Goal: Task Accomplishment & Management: Manage account settings

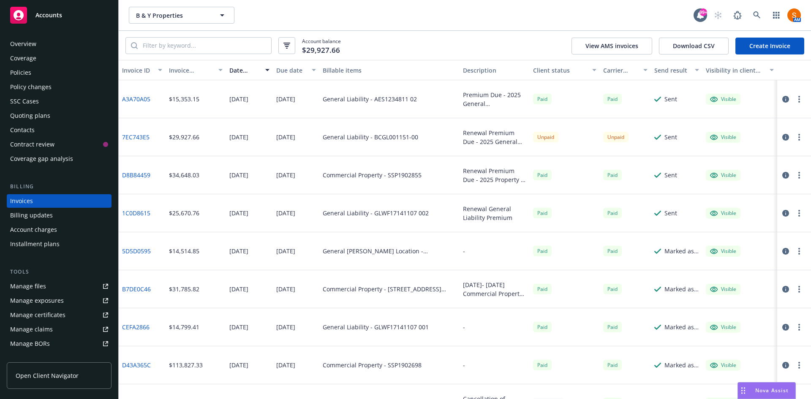
scroll to position [47, 0]
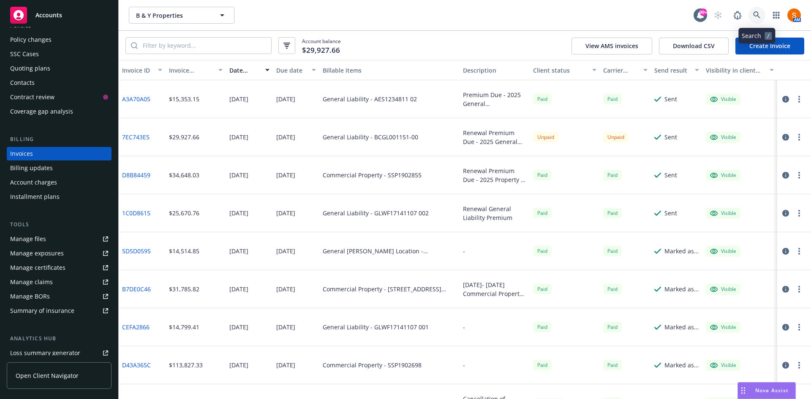
click at [758, 18] on icon at bounding box center [757, 15] width 8 height 8
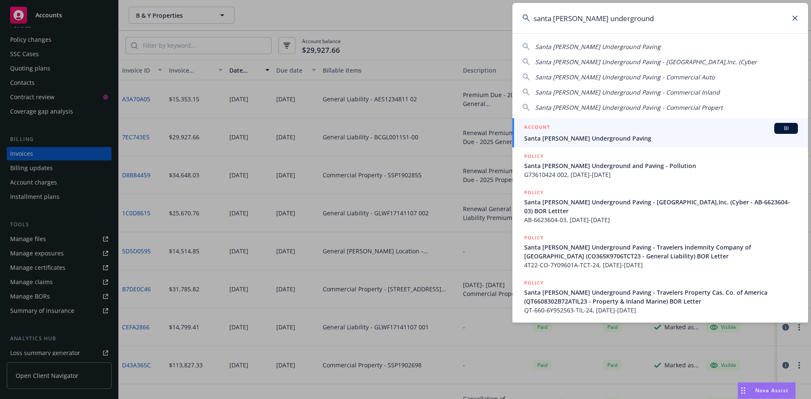
type input "santa cruz underground"
click at [645, 123] on div "ACCOUNT BI" at bounding box center [661, 128] width 274 height 11
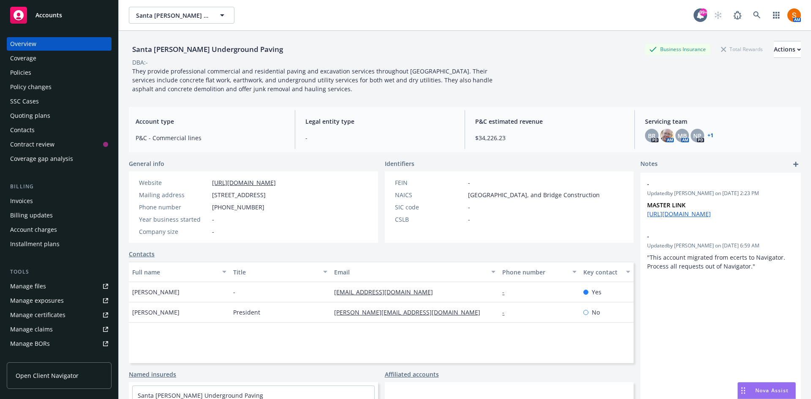
click at [39, 199] on div "Invoices" at bounding box center [59, 201] width 98 height 14
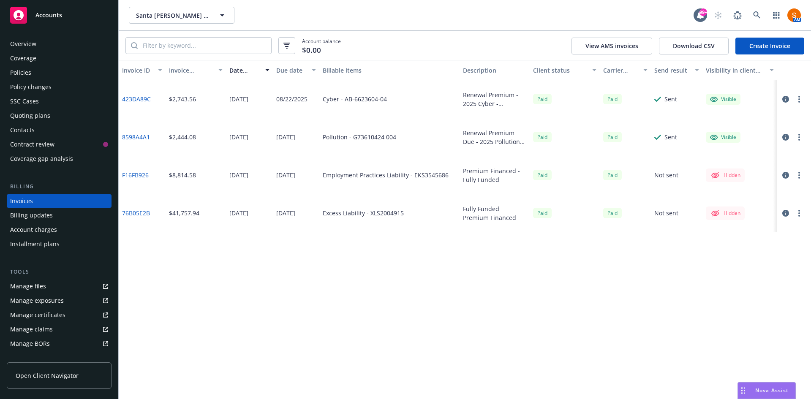
click at [769, 47] on link "Create Invoice" at bounding box center [770, 46] width 69 height 17
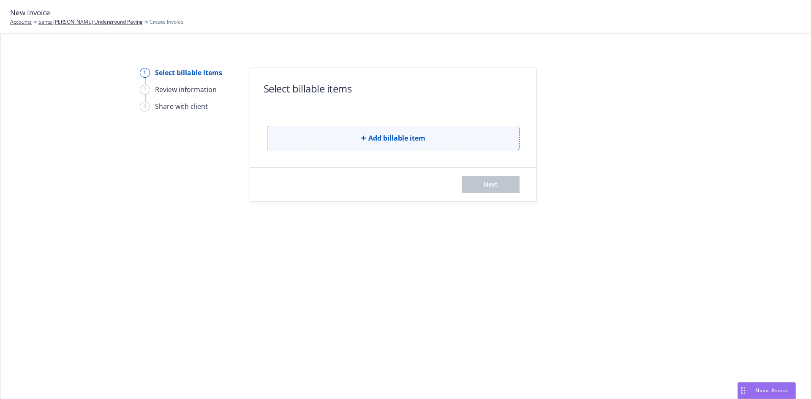
click at [368, 140] on span "Add billable item" at bounding box center [396, 138] width 57 height 10
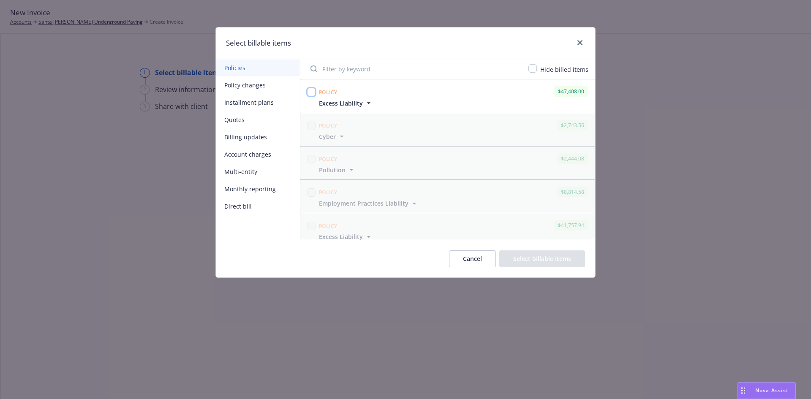
click at [311, 90] on input "checkbox" at bounding box center [311, 92] width 8 height 8
checkbox input "true"
click at [559, 264] on button "Select billable items" at bounding box center [542, 259] width 86 height 17
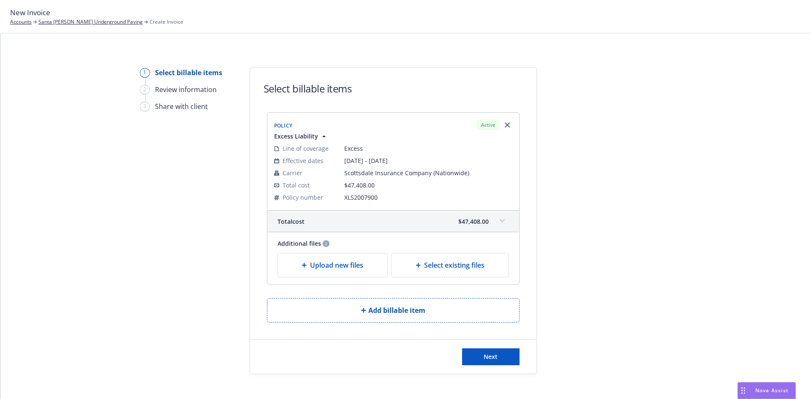
scroll to position [9, 0]
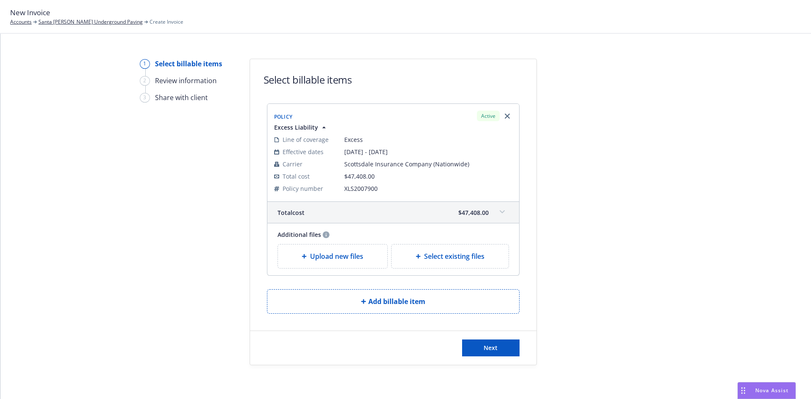
click at [354, 267] on div "Upload new files" at bounding box center [333, 257] width 110 height 24
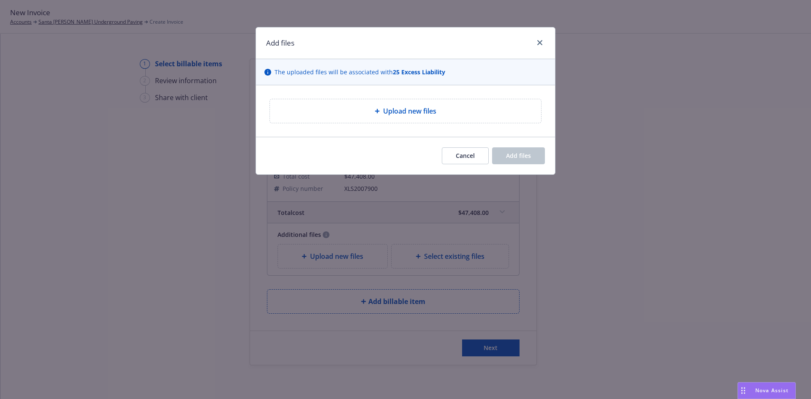
drag, startPoint x: 417, startPoint y: 131, endPoint x: 418, endPoint y: 114, distance: 16.9
click at [418, 114] on div "Upload new files" at bounding box center [405, 111] width 299 height 52
click at [418, 114] on span "Upload new files" at bounding box center [409, 111] width 53 height 10
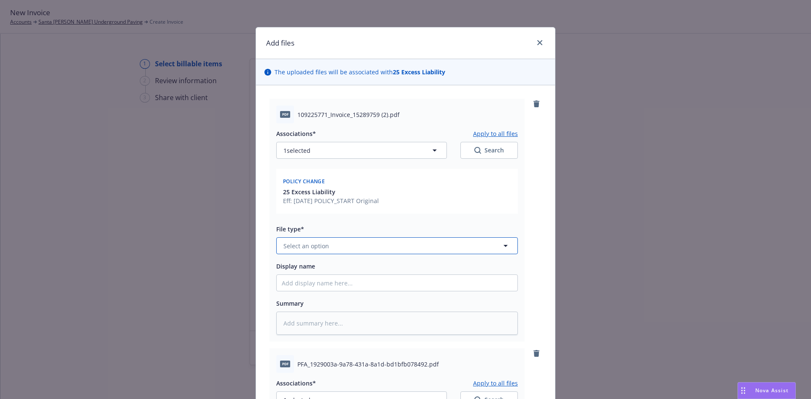
click at [340, 245] on button "Select an option" at bounding box center [397, 245] width 242 height 17
type input "invoice"
click at [333, 227] on span "Invoice - Third Party" at bounding box center [314, 222] width 58 height 9
type textarea "x"
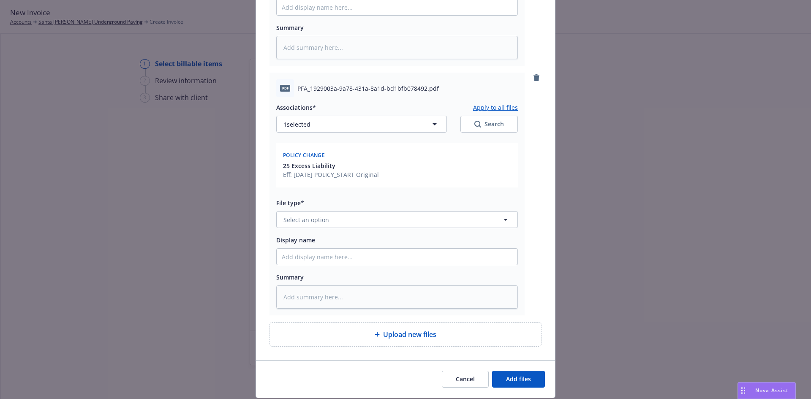
scroll to position [277, 0]
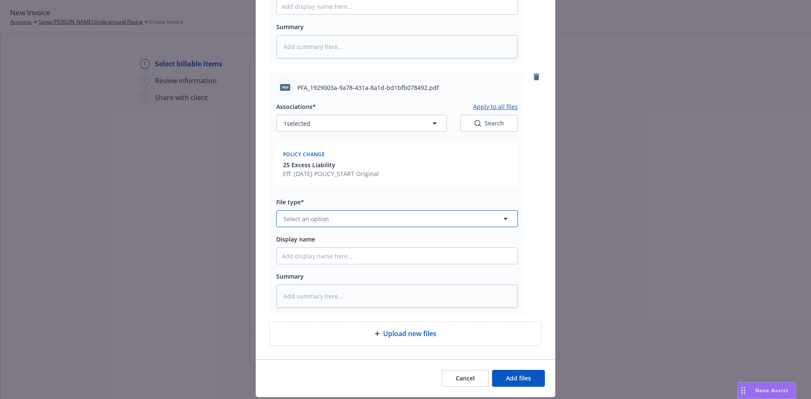
click at [352, 220] on button "Select an option" at bounding box center [397, 218] width 242 height 17
type input "premium"
click at [354, 239] on span "Premium Finance Agreement - signed" at bounding box center [339, 242] width 108 height 9
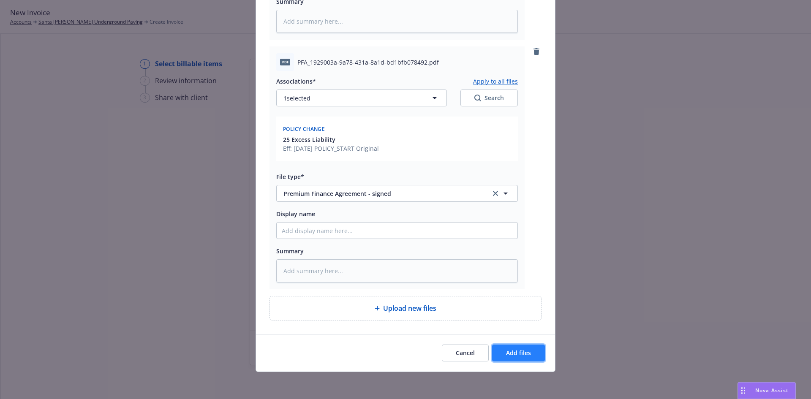
click at [501, 345] on button "Add files" at bounding box center [518, 353] width 53 height 17
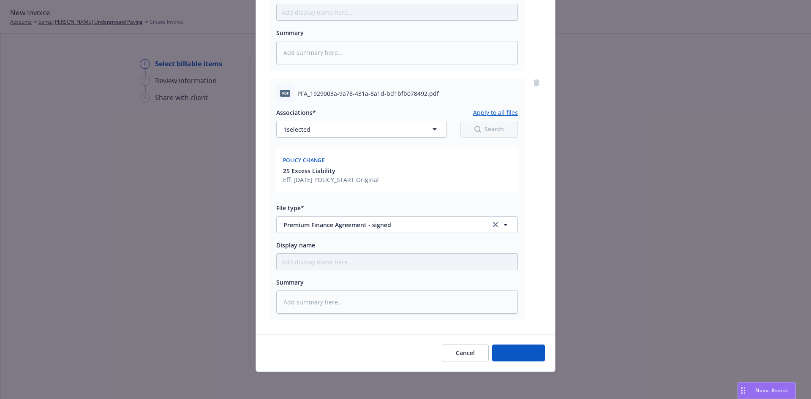
scroll to position [271, 0]
type textarea "x"
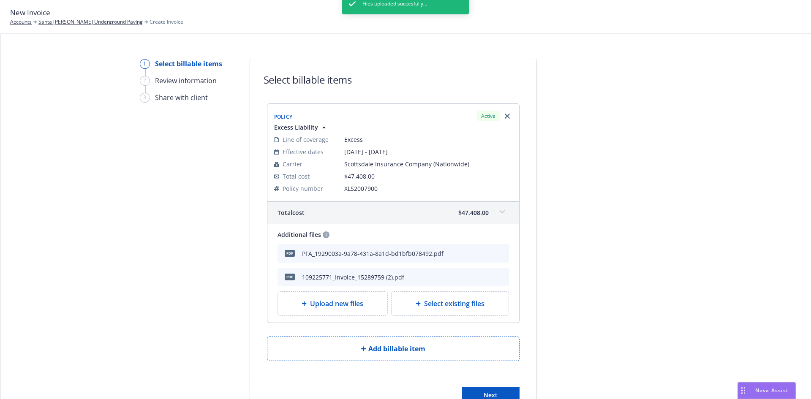
scroll to position [56, 0]
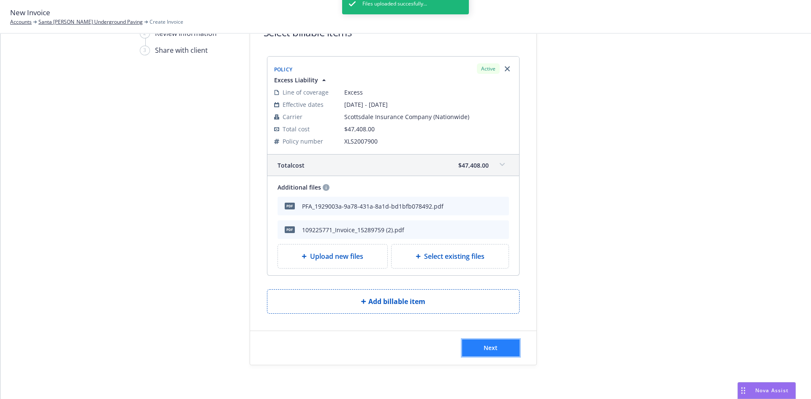
click at [486, 354] on button "Next" at bounding box center [490, 348] width 57 height 17
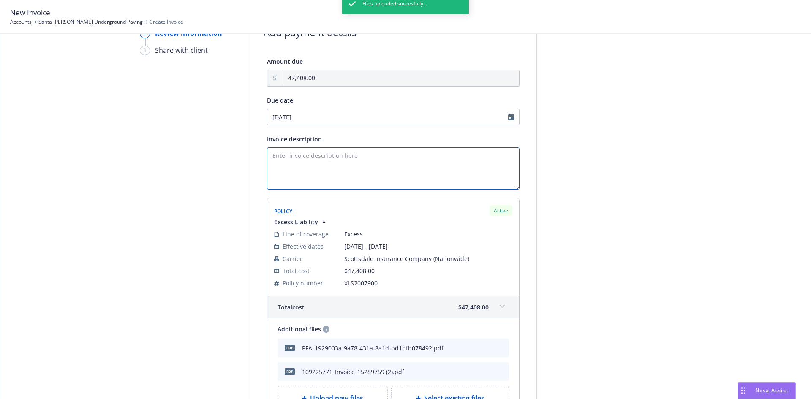
click at [336, 161] on textarea "Invoice description" at bounding box center [393, 168] width 253 height 42
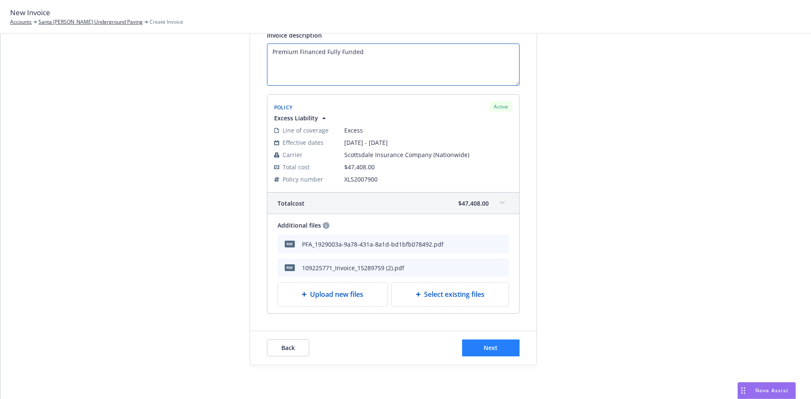
type textarea "Premium Financed Fully Funded"
click at [493, 340] on button "Next" at bounding box center [490, 348] width 57 height 17
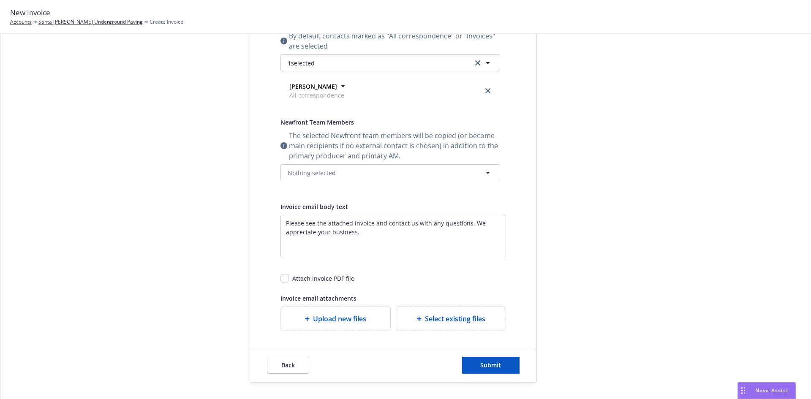
scroll to position [0, 0]
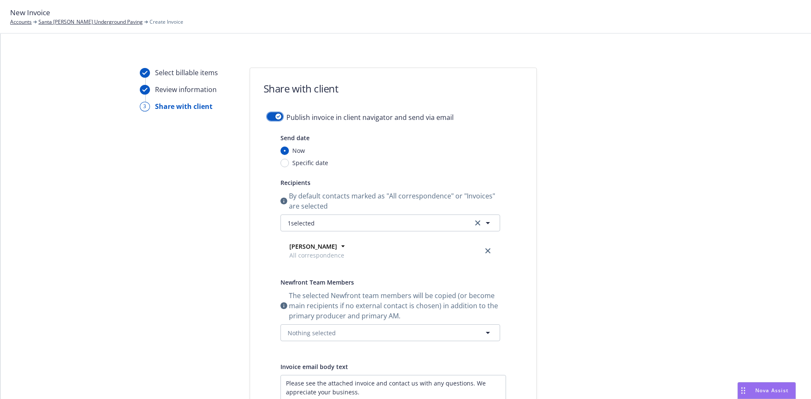
click at [270, 112] on button "button" at bounding box center [275, 116] width 16 height 8
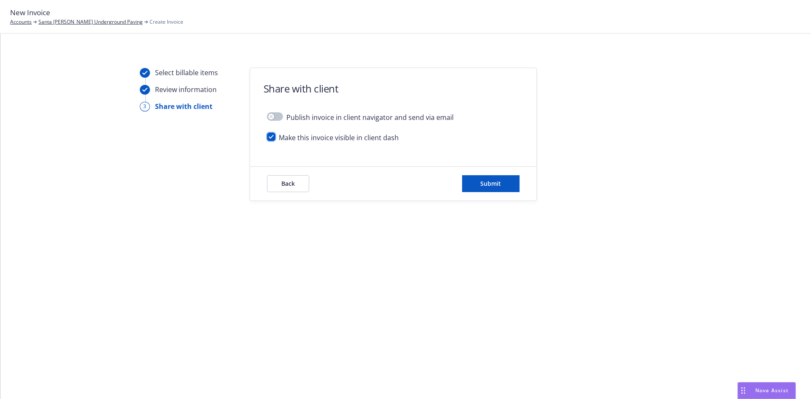
click at [268, 139] on input "checkbox" at bounding box center [271, 137] width 8 height 8
checkbox input "false"
click at [492, 179] on button "Submit" at bounding box center [490, 183] width 57 height 17
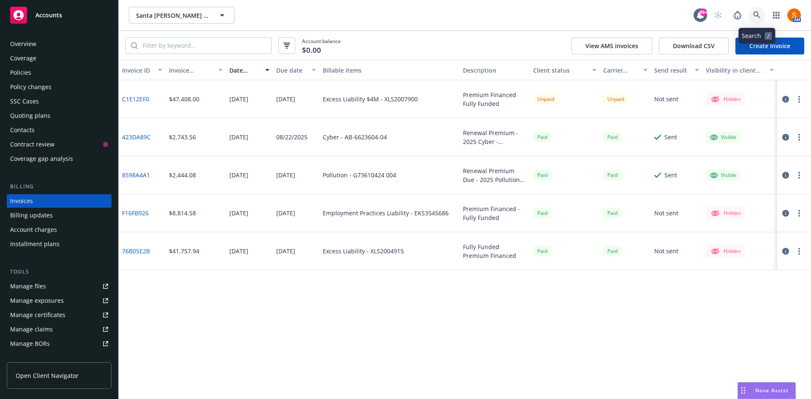
click at [757, 16] on icon at bounding box center [756, 14] width 7 height 7
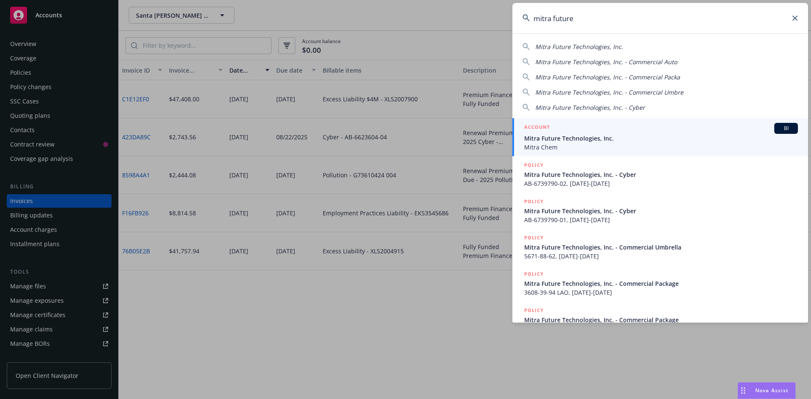
type input "mitra future"
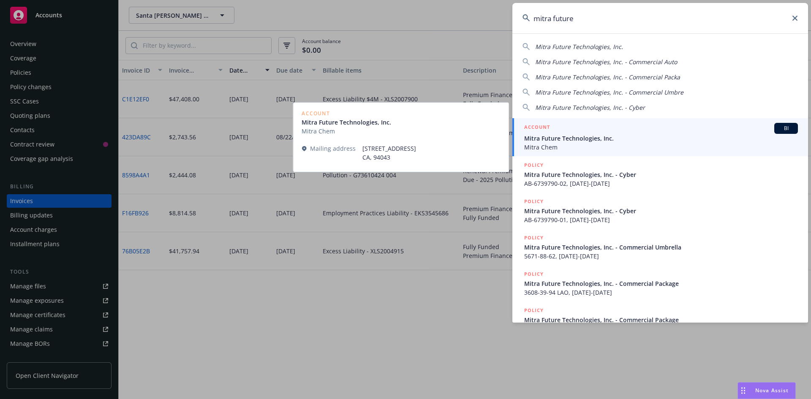
click at [620, 131] on div "ACCOUNT BI" at bounding box center [661, 128] width 274 height 11
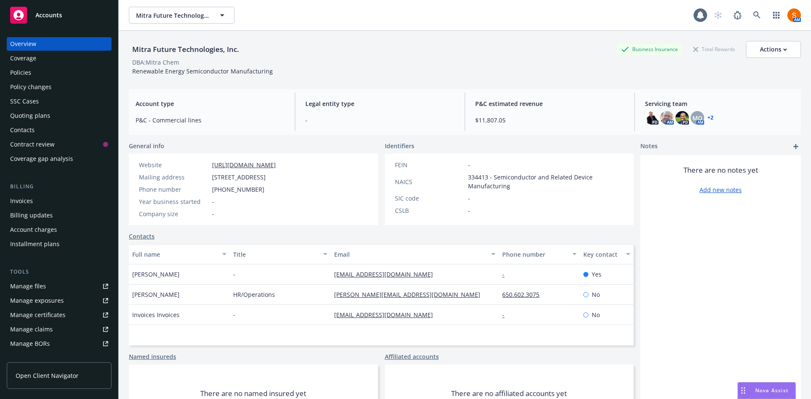
click at [52, 71] on div "Policies" at bounding box center [59, 73] width 98 height 14
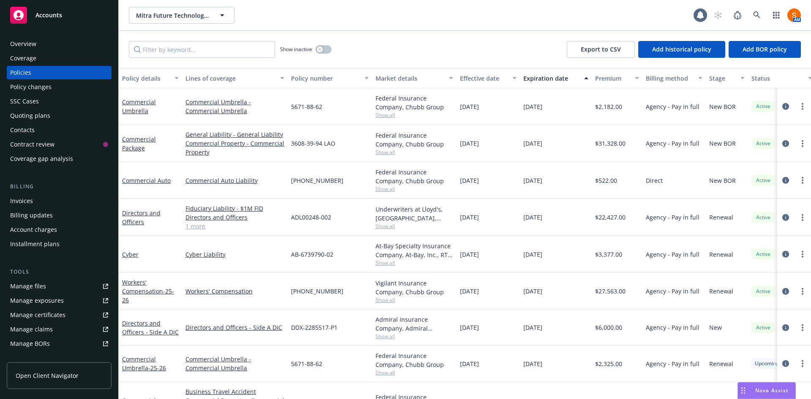
scroll to position [35, 0]
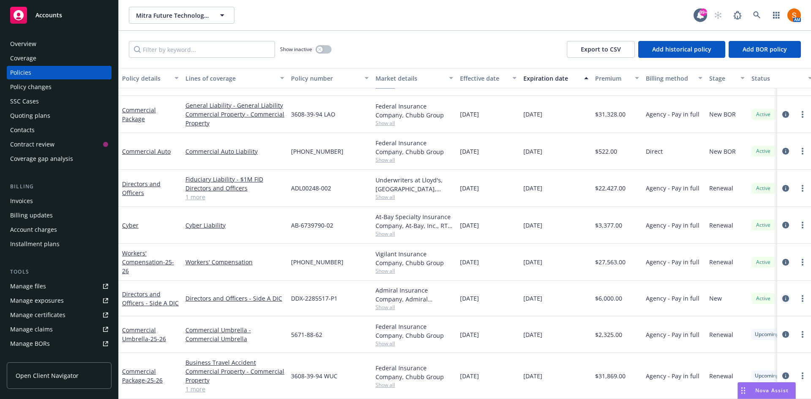
click at [783, 295] on icon "circleInformation" at bounding box center [786, 298] width 7 height 7
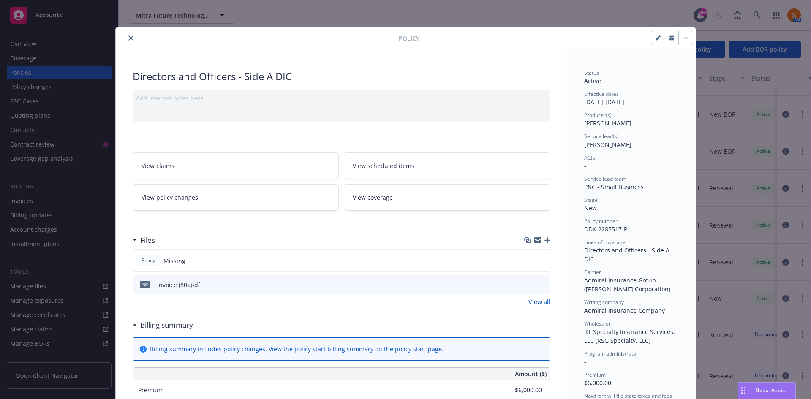
click at [131, 40] on div at bounding box center [259, 38] width 280 height 10
click at [131, 40] on button "close" at bounding box center [131, 38] width 10 height 10
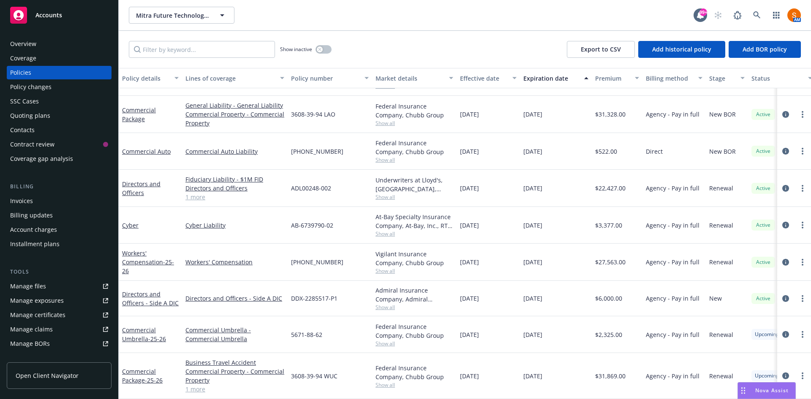
click at [49, 86] on div "Policy changes" at bounding box center [30, 87] width 41 height 14
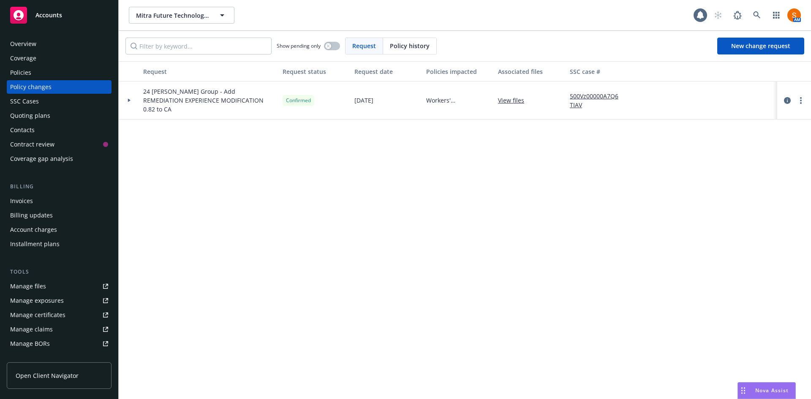
click at [415, 44] on span "Policy history" at bounding box center [410, 45] width 40 height 9
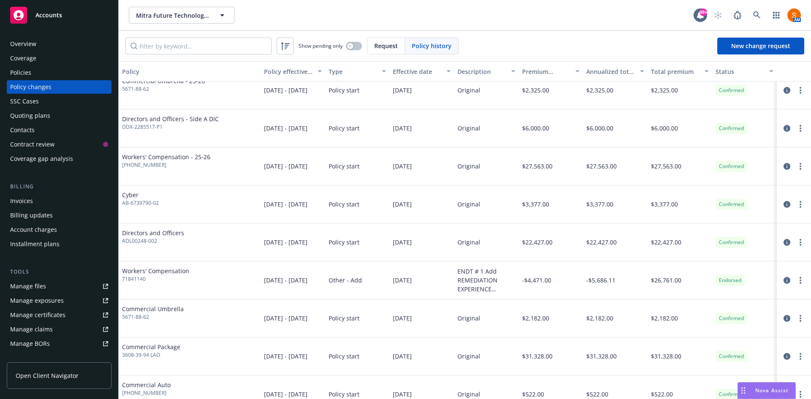
scroll to position [19, 0]
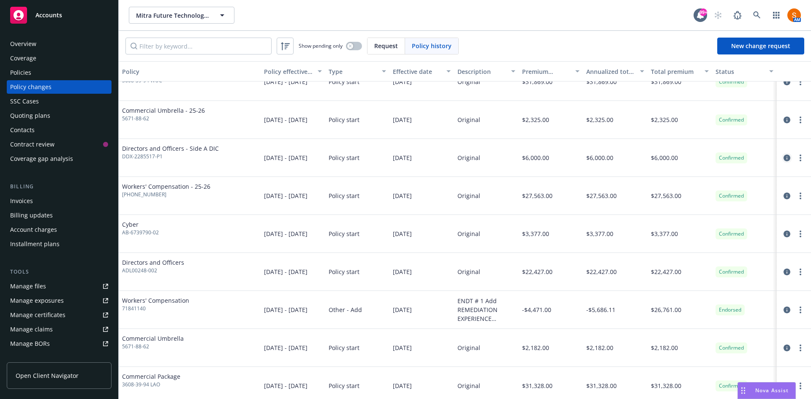
click at [784, 155] on icon "circleInformation" at bounding box center [787, 158] width 7 height 7
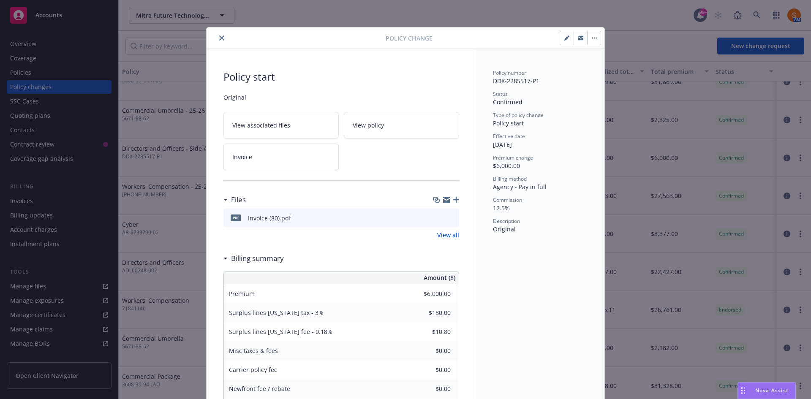
scroll to position [16, 0]
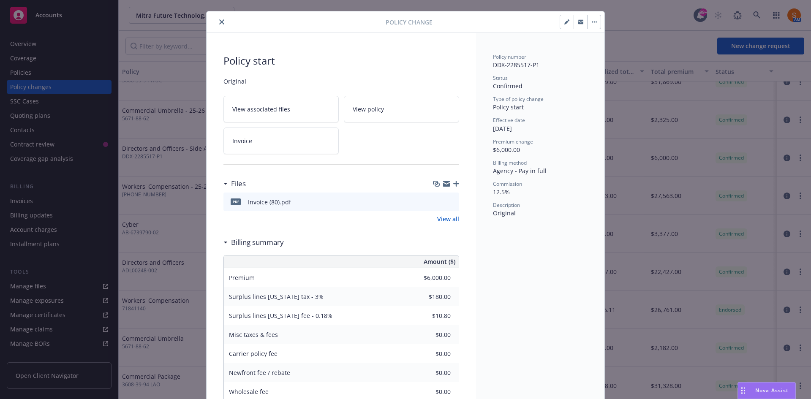
click at [592, 21] on icon "button" at bounding box center [594, 22] width 5 height 2
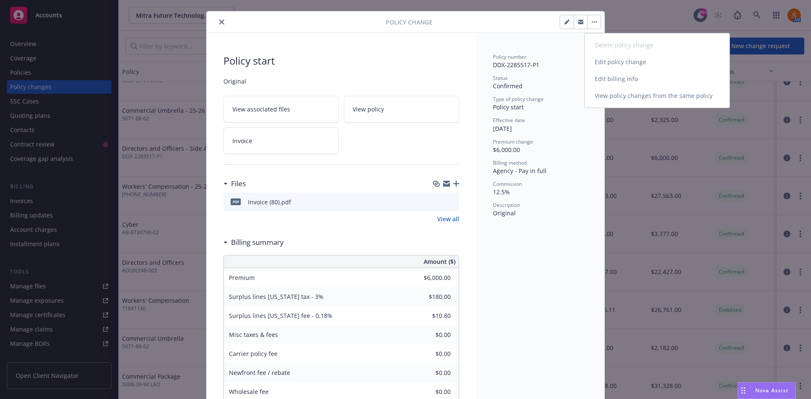
click at [614, 78] on link "Edit billing info" at bounding box center [657, 79] width 145 height 17
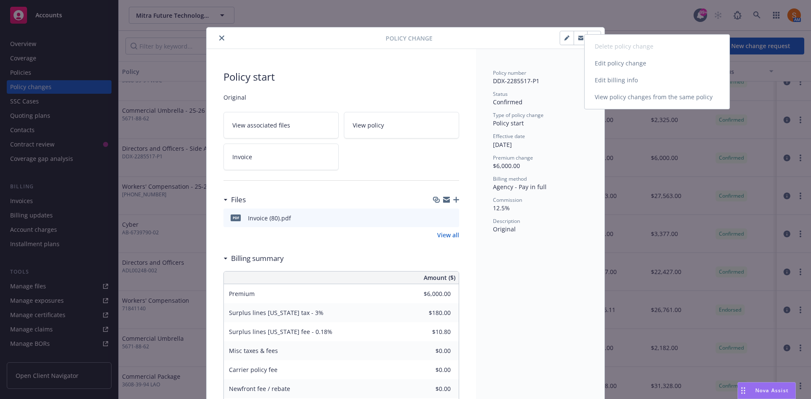
select select "CA"
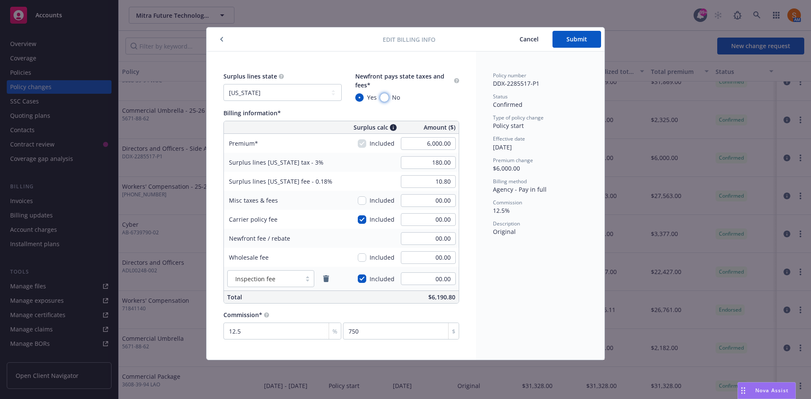
click at [385, 99] on input "No" at bounding box center [384, 97] width 8 height 8
radio input "true"
click at [574, 36] on span "Submit" at bounding box center [577, 39] width 21 height 8
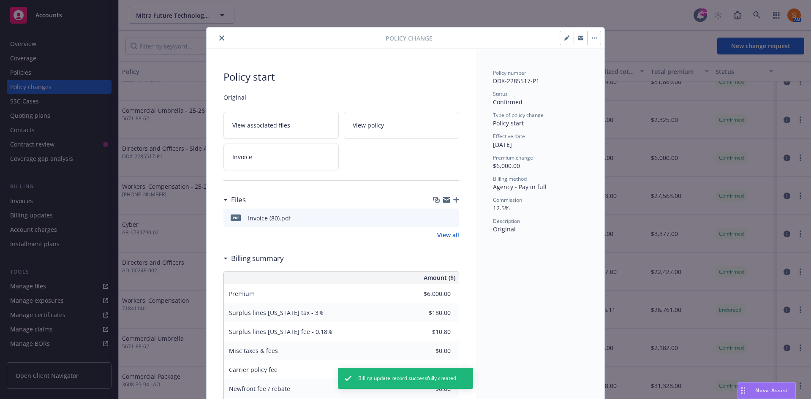
click at [218, 41] on button "close" at bounding box center [222, 38] width 10 height 10
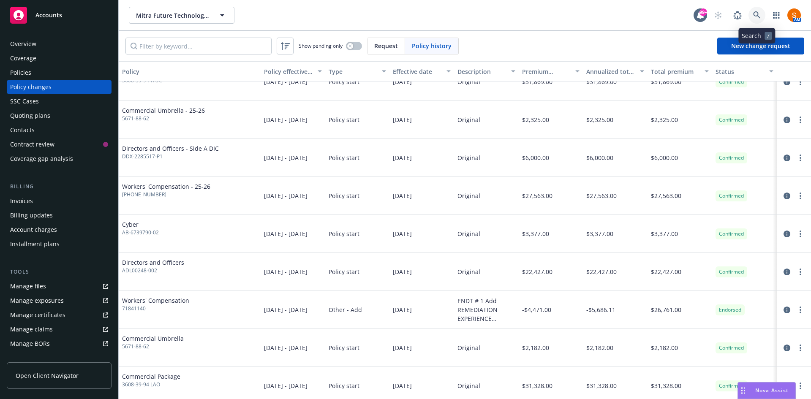
click at [757, 15] on icon at bounding box center [757, 15] width 8 height 8
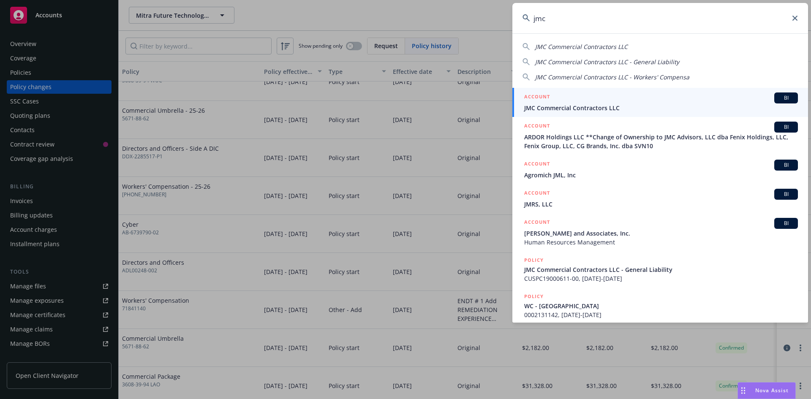
type input "jmc"
click at [594, 98] on div "ACCOUNT BI" at bounding box center [661, 98] width 274 height 11
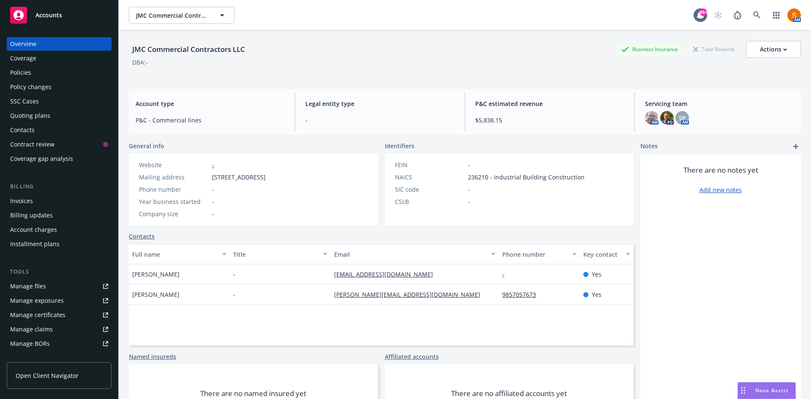
click at [35, 72] on div "Policies" at bounding box center [59, 73] width 98 height 14
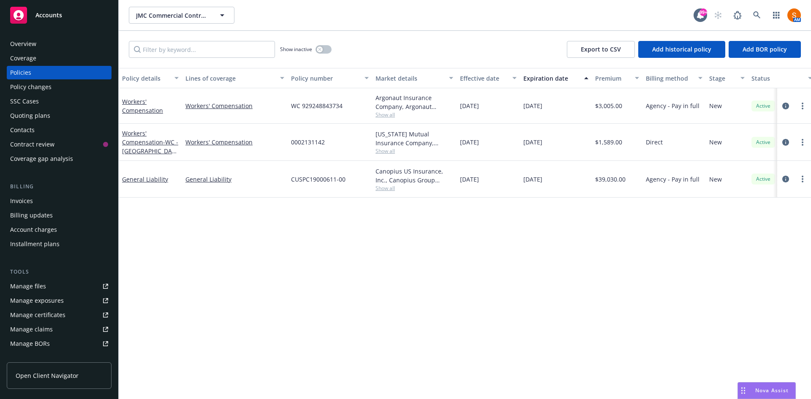
click at [329, 177] on span "CUSPC19000611-00" at bounding box center [318, 179] width 55 height 9
copy span "CUSPC19000611-00"
click at [47, 204] on div "Invoices" at bounding box center [59, 201] width 98 height 14
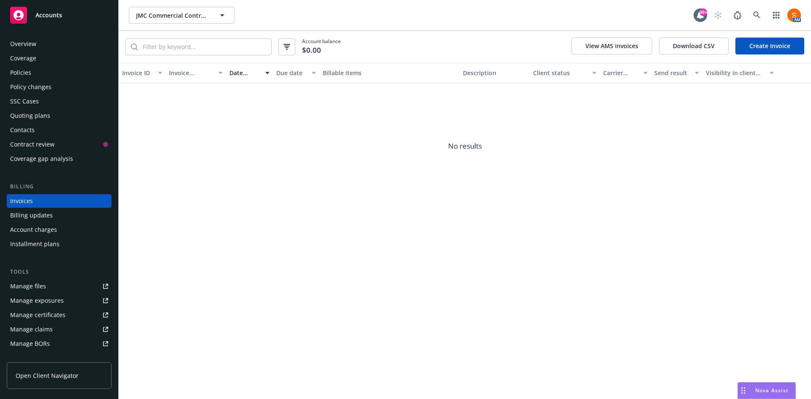
click at [36, 71] on div "Policies" at bounding box center [59, 73] width 98 height 14
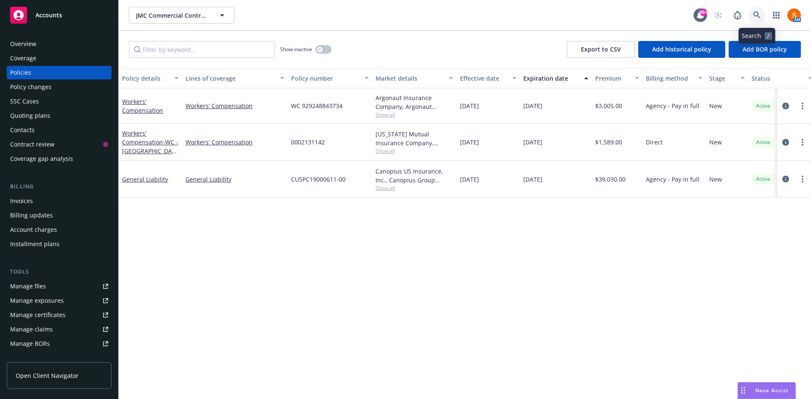
click at [760, 14] on icon at bounding box center [757, 15] width 8 height 8
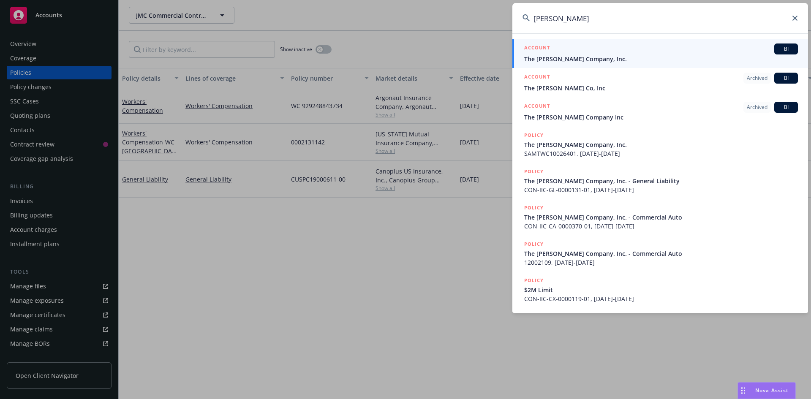
type input "ralph hernandez"
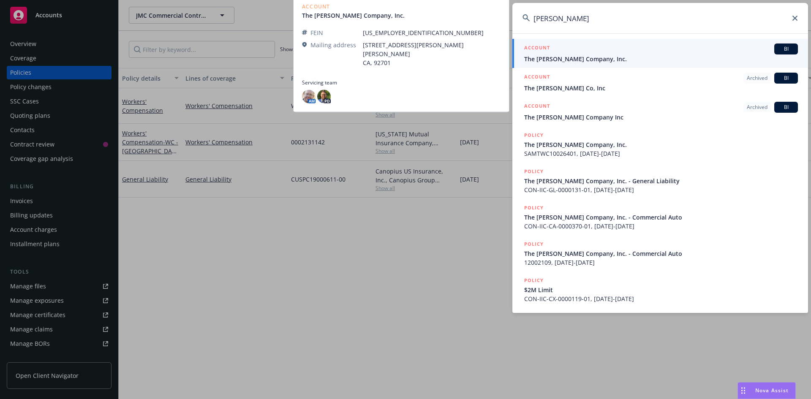
click at [621, 59] on span "The Ralph Hernandez Company, Inc." at bounding box center [661, 59] width 274 height 9
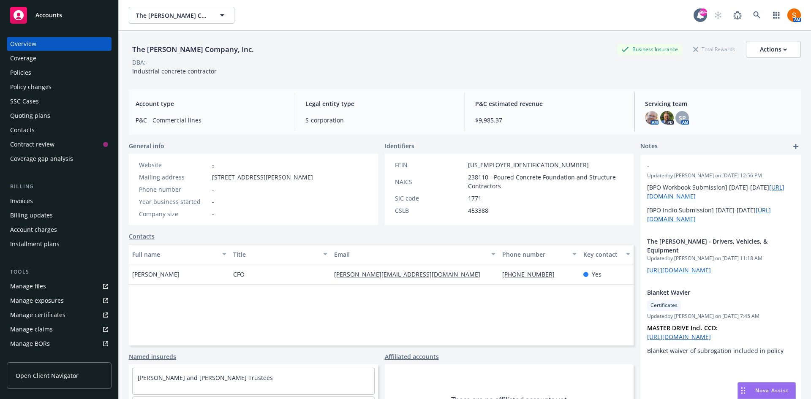
click at [30, 74] on div "Policies" at bounding box center [20, 73] width 21 height 14
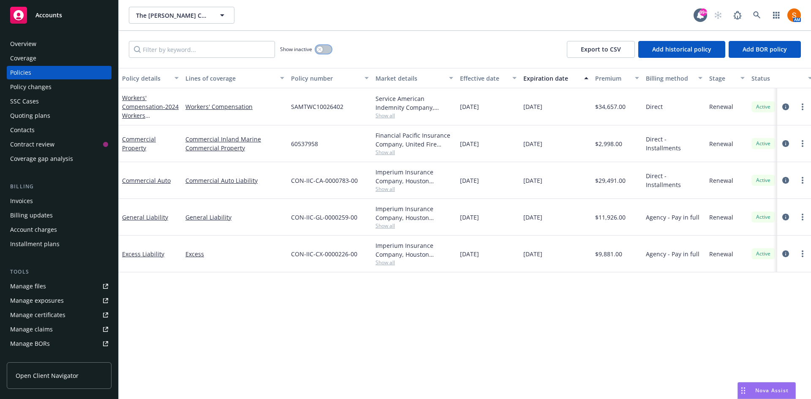
click at [319, 46] on button "button" at bounding box center [324, 49] width 16 height 8
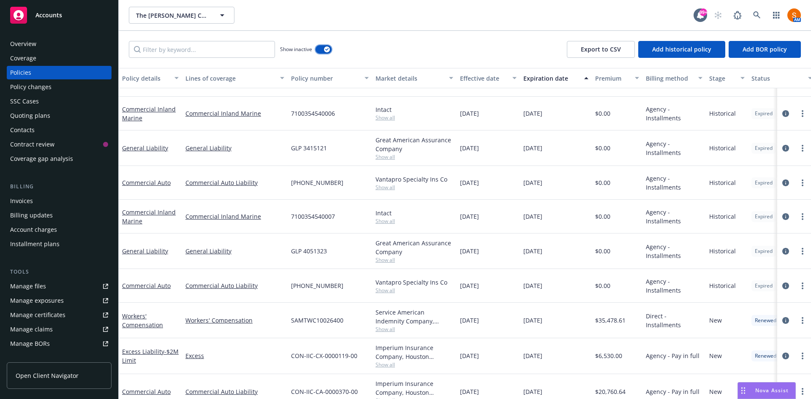
scroll to position [674, 0]
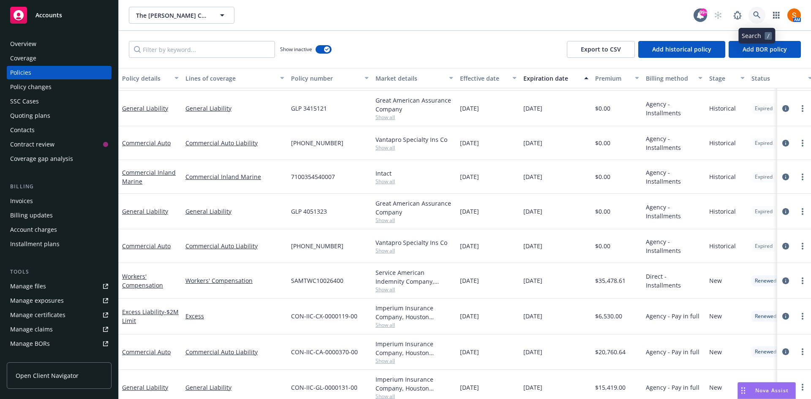
click at [764, 11] on link at bounding box center [757, 15] width 17 height 17
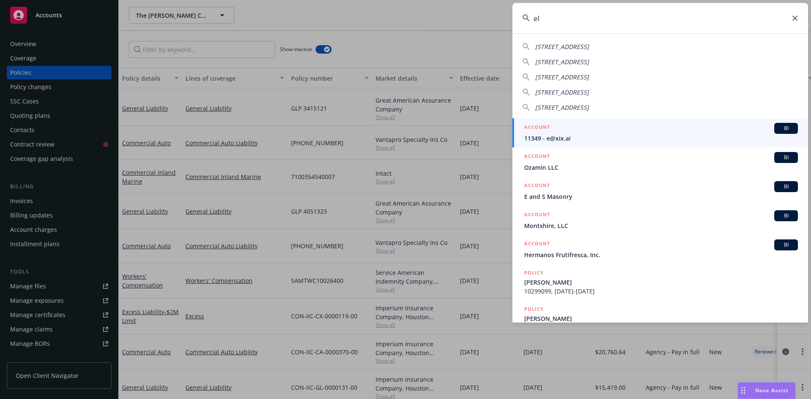
type input "e"
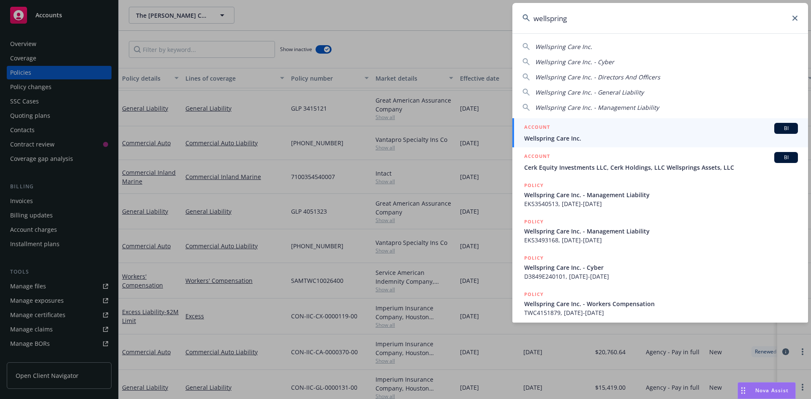
type input "wellspring"
click at [629, 139] on span "Wellspring Care Inc." at bounding box center [661, 138] width 274 height 9
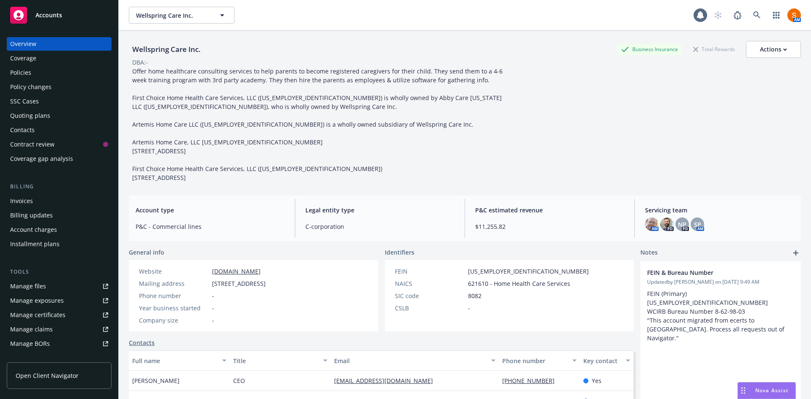
click at [46, 75] on div "Policies" at bounding box center [59, 73] width 98 height 14
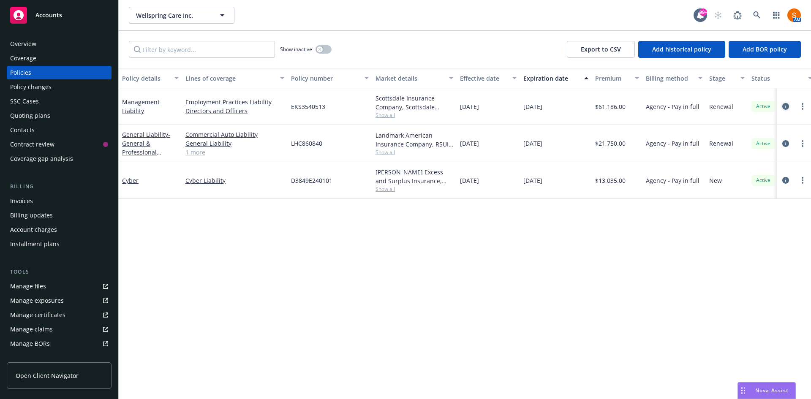
click at [783, 107] on icon "circleInformation" at bounding box center [786, 106] width 7 height 7
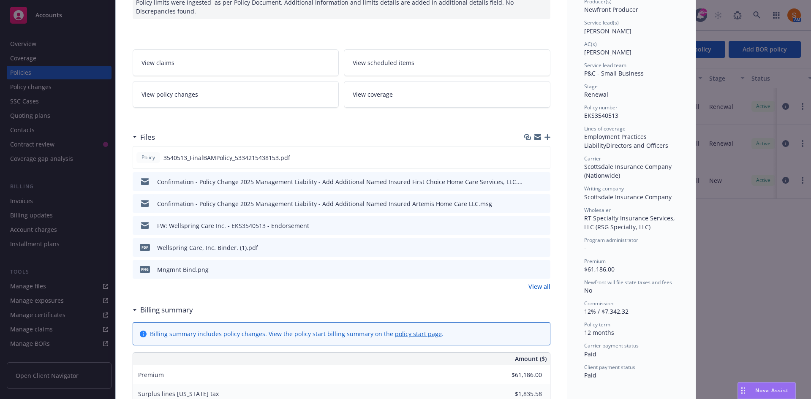
scroll to position [114, 0]
click at [542, 155] on icon "preview file" at bounding box center [542, 157] width 8 height 6
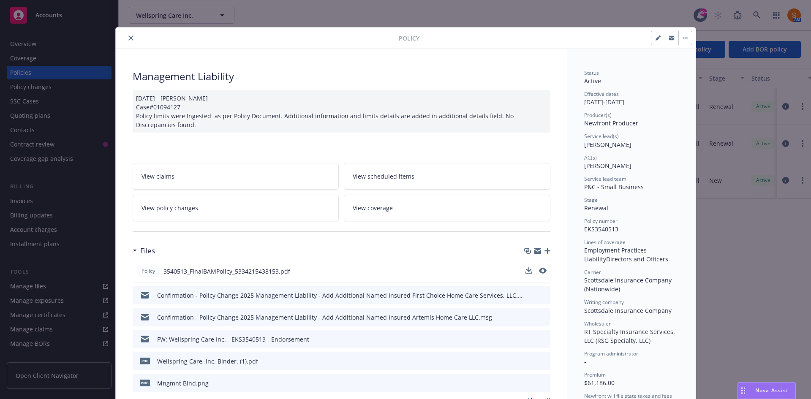
click at [128, 36] on icon "close" at bounding box center [130, 37] width 5 height 5
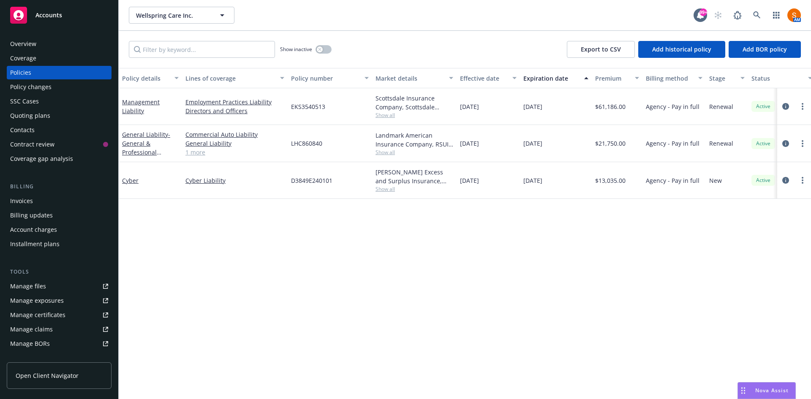
click at [56, 42] on div "Overview" at bounding box center [59, 44] width 98 height 14
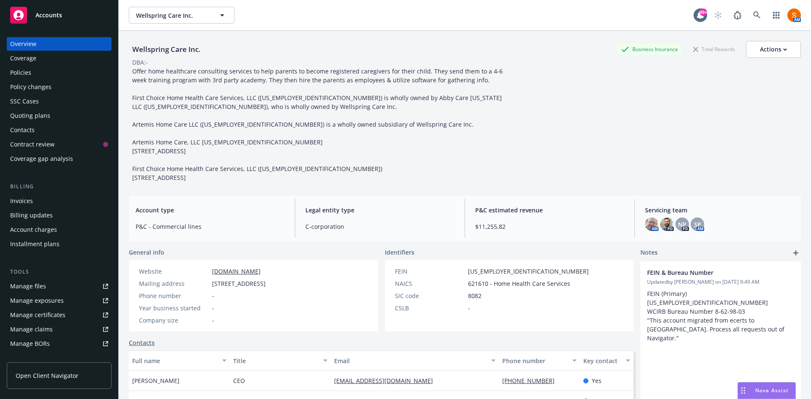
click at [253, 270] on link "joinwellspring.com" at bounding box center [236, 271] width 49 height 8
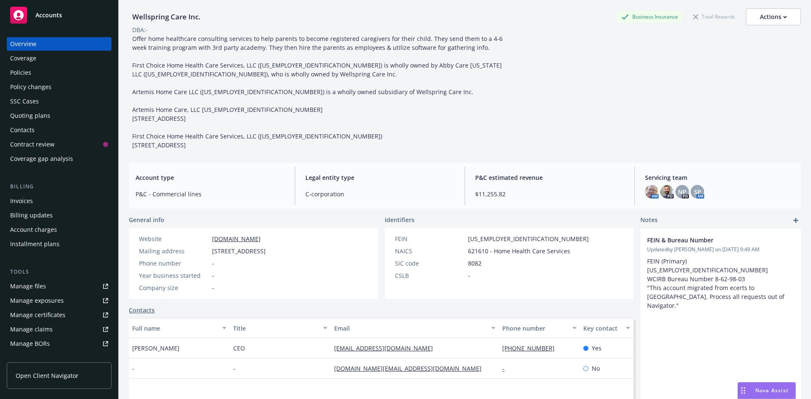
scroll to position [33, 0]
click at [237, 147] on div "Offer home healthcare consulting services to help parents to become registered …" at bounding box center [319, 91] width 380 height 115
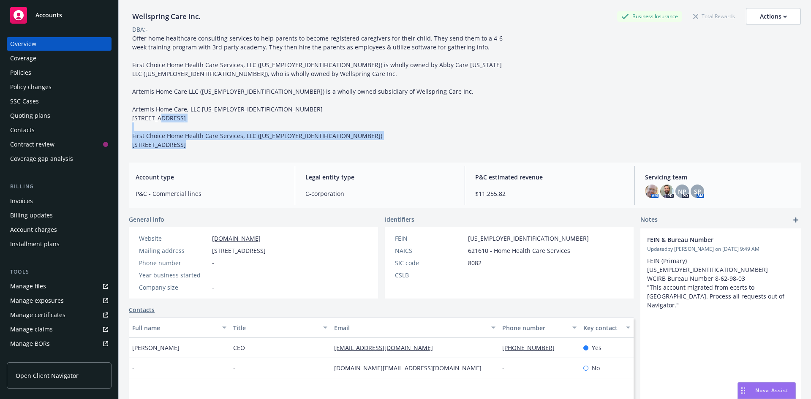
click at [237, 147] on div "Offer home healthcare consulting services to help parents to become registered …" at bounding box center [319, 91] width 380 height 115
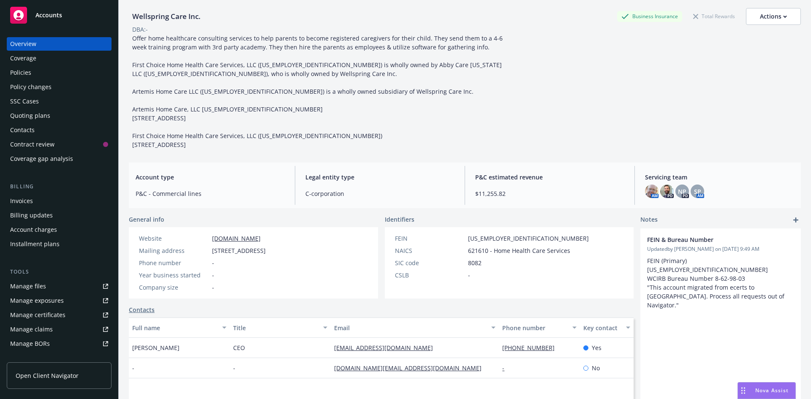
click at [243, 85] on div "Offer home healthcare consulting services to help parents to become registered …" at bounding box center [319, 91] width 380 height 115
click at [247, 78] on div "Offer home healthcare consulting services to help parents to become registered …" at bounding box center [319, 91] width 380 height 115
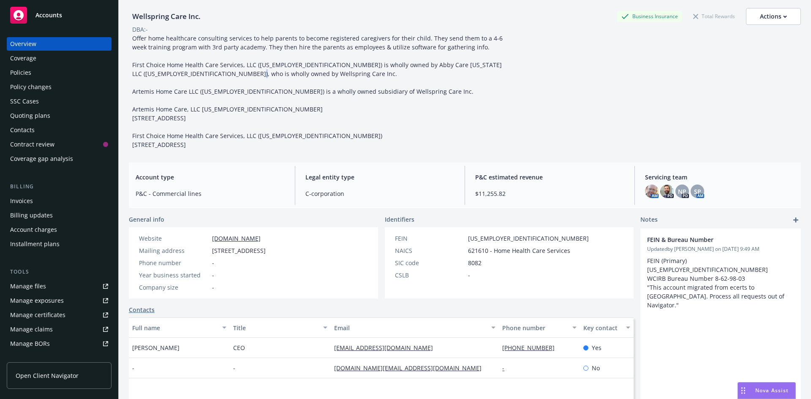
click at [247, 78] on div "Offer home healthcare consulting services to help parents to become registered …" at bounding box center [319, 91] width 380 height 115
click at [243, 77] on div "Offer home healthcare consulting services to help parents to become registered …" at bounding box center [319, 91] width 380 height 115
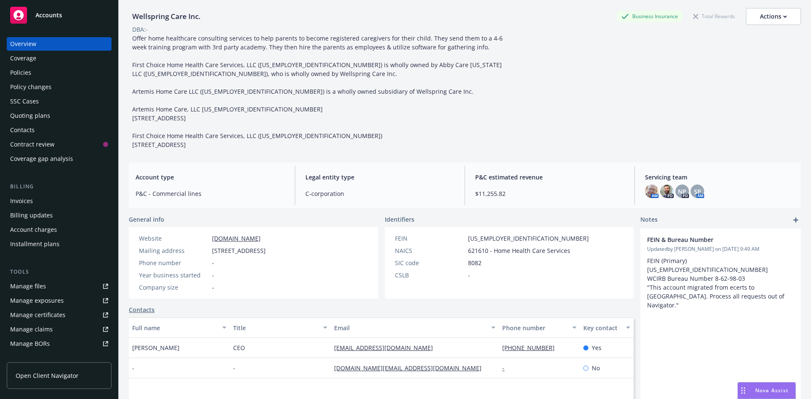
click at [88, 75] on div "Policies" at bounding box center [59, 73] width 98 height 14
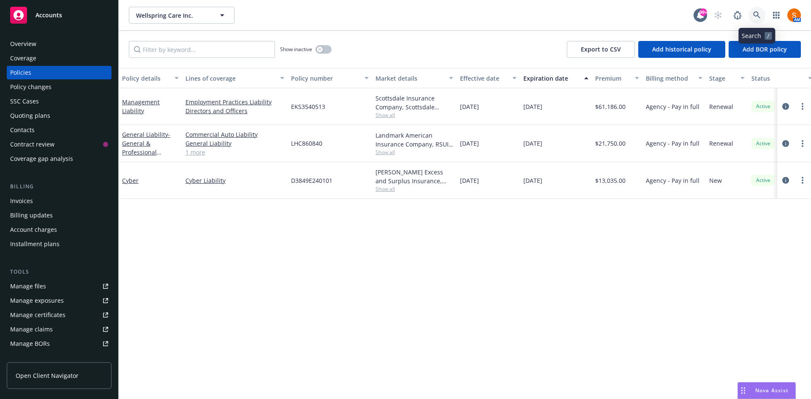
click at [756, 14] on icon at bounding box center [757, 15] width 8 height 8
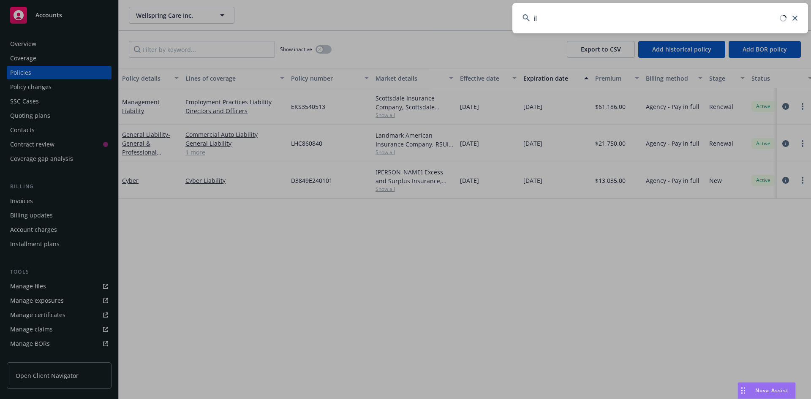
type input "i"
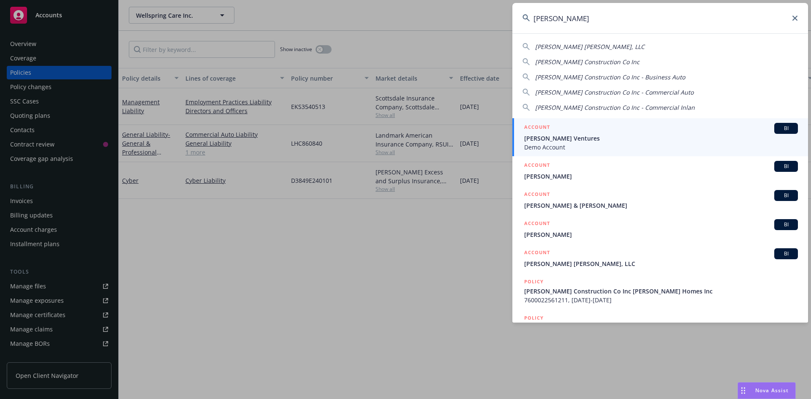
click at [606, 65] on span "Williamson Construction Co Inc" at bounding box center [587, 62] width 104 height 8
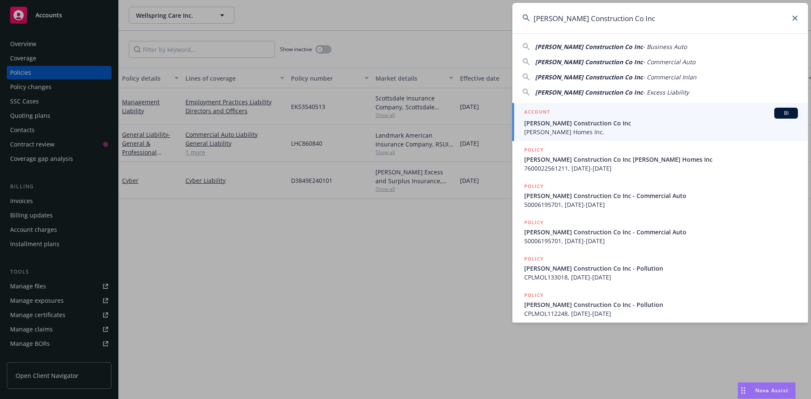
click at [606, 65] on span "Williamson Construction Co Inc" at bounding box center [589, 62] width 108 height 8
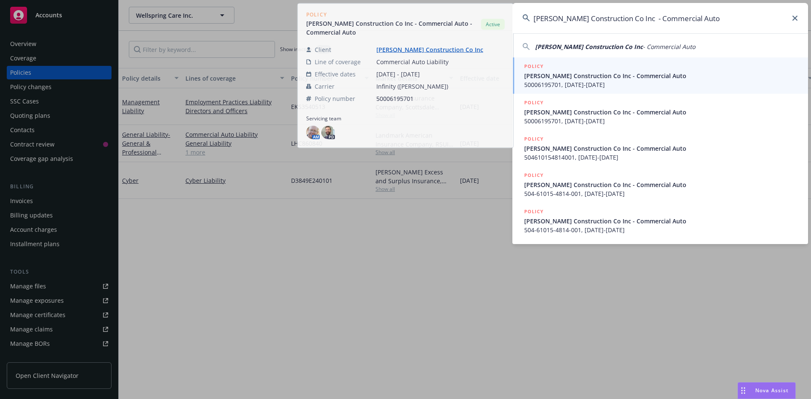
click at [601, 47] on span "Williamson Construction Co Inc" at bounding box center [589, 47] width 108 height 8
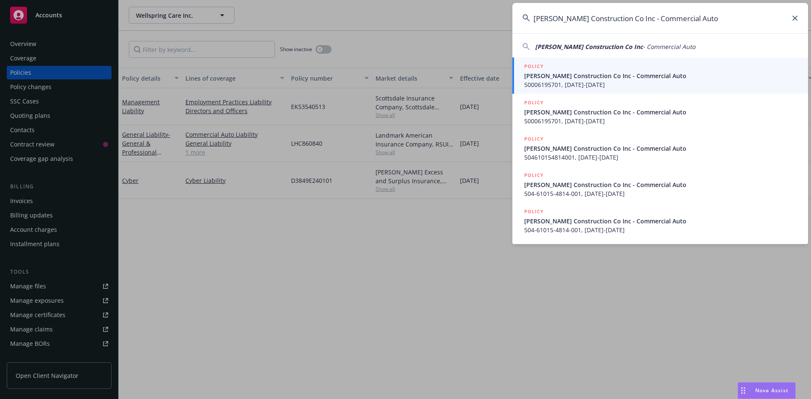
click at [713, 14] on input "Williamson Construction Co Inc - Commercial Auto" at bounding box center [661, 18] width 296 height 30
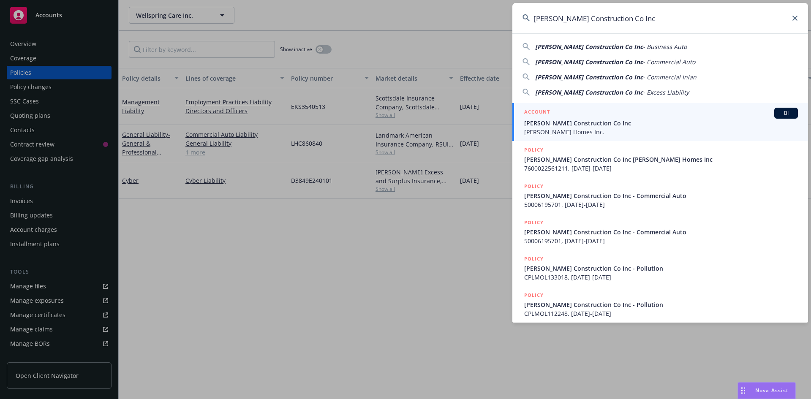
type input "Williamson Construction Co Inc"
click at [626, 108] on div "ACCOUNT BI" at bounding box center [661, 113] width 274 height 11
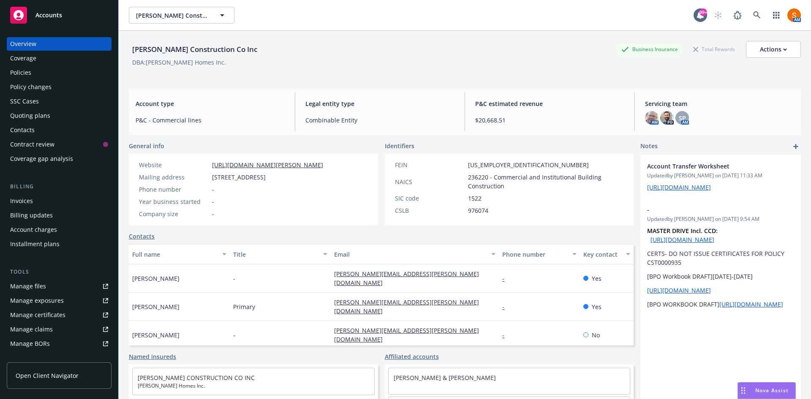
click at [29, 204] on div "Invoices" at bounding box center [21, 201] width 23 height 14
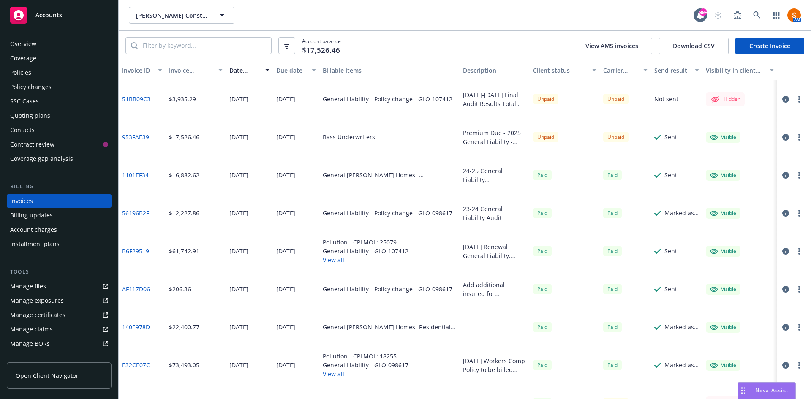
click at [795, 99] on button "button" at bounding box center [799, 99] width 10 height 10
click at [756, 166] on link "Make it visible in client dash" at bounding box center [744, 167] width 108 height 17
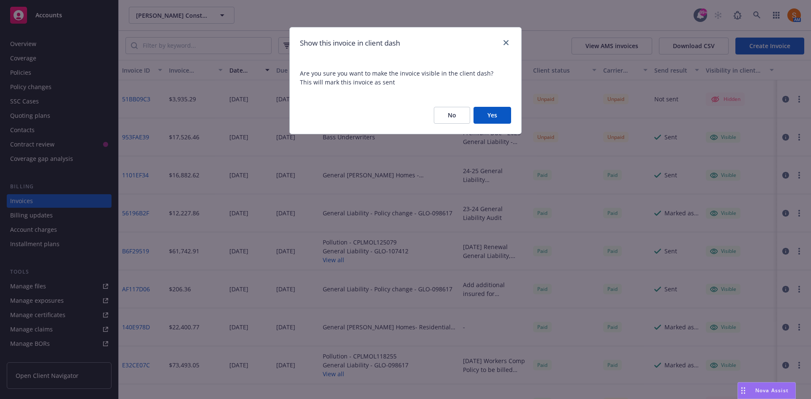
click at [491, 113] on button "Yes" at bounding box center [493, 115] width 38 height 17
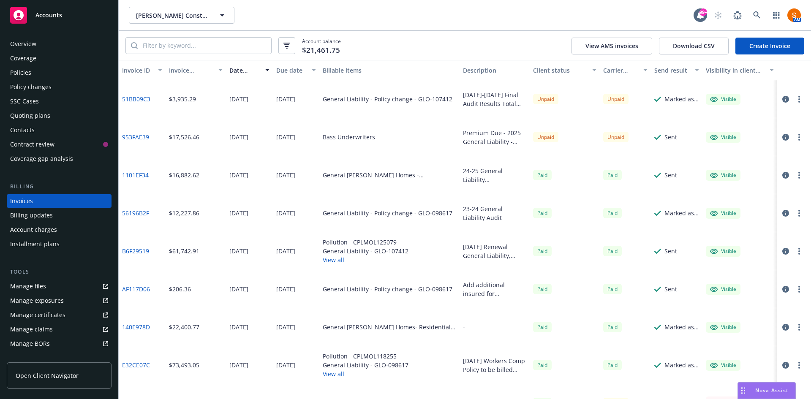
click at [185, 102] on div "$3,935.29" at bounding box center [182, 99] width 27 height 9
copy div "$3,935.29"
click at [796, 101] on button "button" at bounding box center [799, 99] width 10 height 10
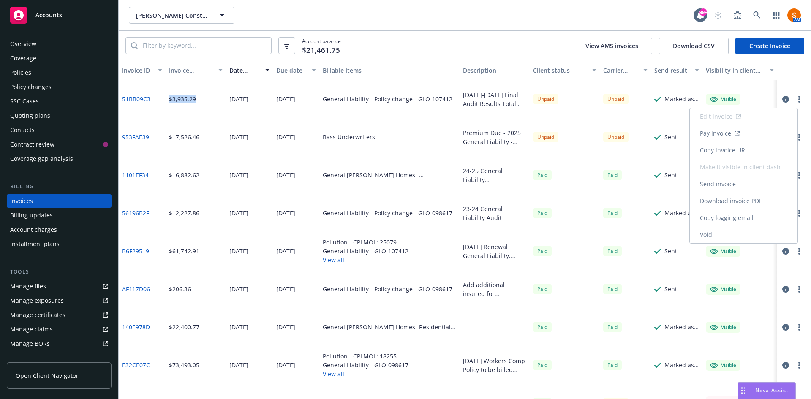
click at [742, 147] on link "Copy invoice URL" at bounding box center [744, 150] width 108 height 17
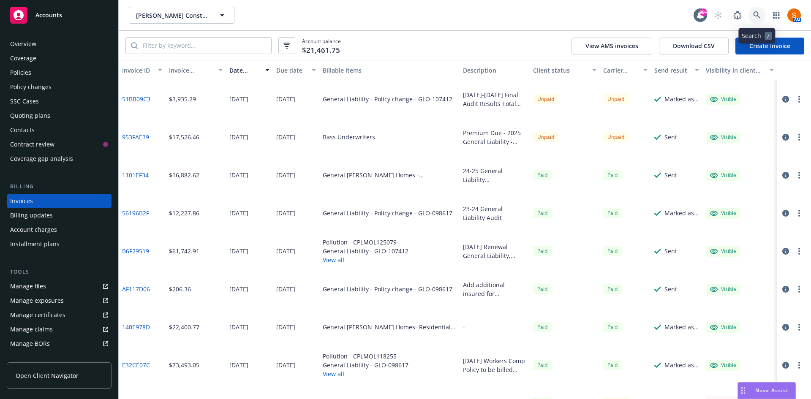
click at [756, 18] on icon at bounding box center [757, 15] width 8 height 8
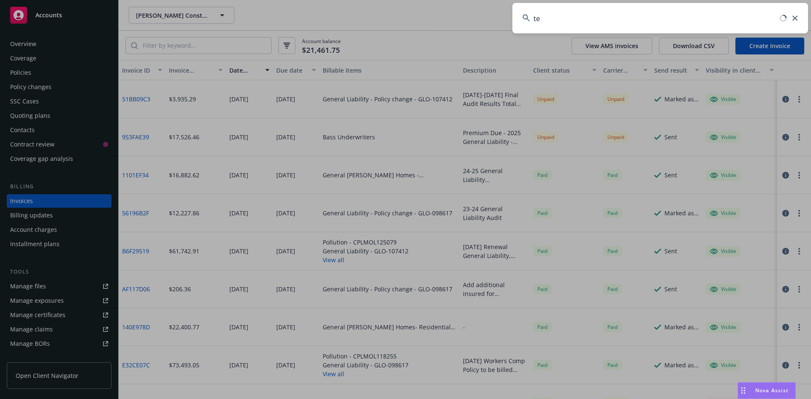
type input "t"
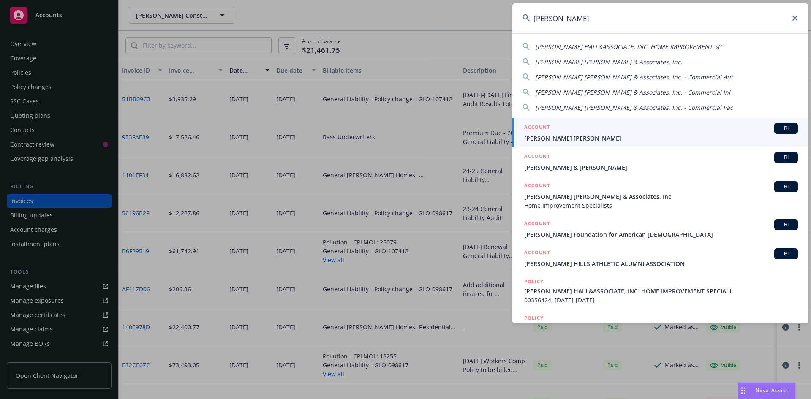
click at [593, 50] on span "STEINBERG HALL&ASSOCIATE, INC. HOME IMPROVEMENT SP" at bounding box center [628, 47] width 186 height 8
type input "STEINBERG HALL&ASSOCIATE, INC. HOME IMPROVEMENT SP"
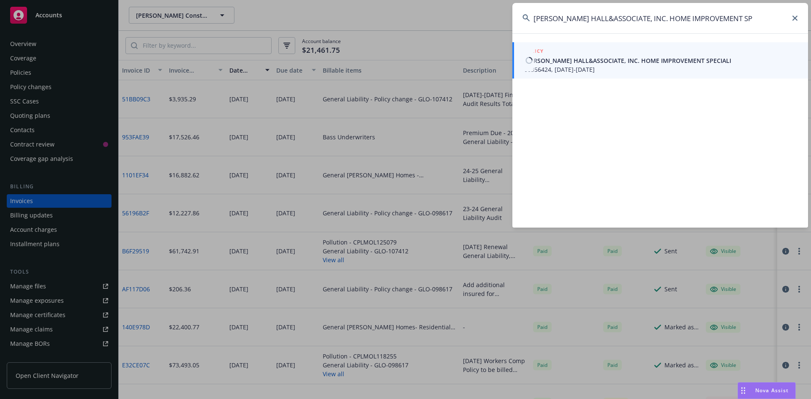
click at [588, 58] on span "STEINBERG HALL&ASSOCIATE, INC. HOME IMPROVEMENT SPECIALI" at bounding box center [661, 60] width 274 height 9
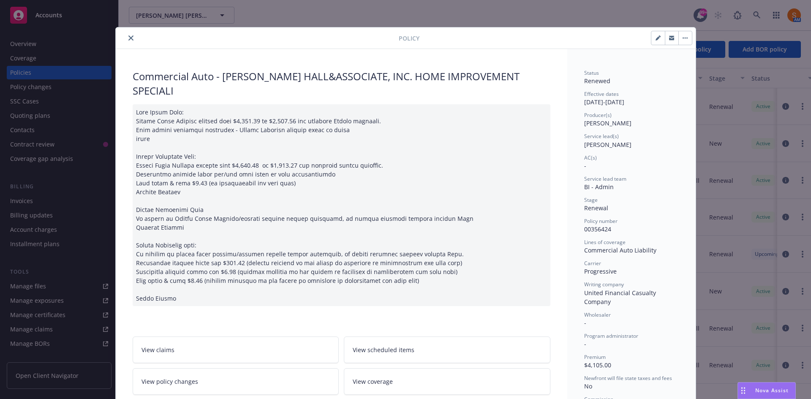
click at [123, 32] on div "Policy" at bounding box center [406, 38] width 580 height 22
click at [128, 37] on icon "close" at bounding box center [130, 37] width 5 height 5
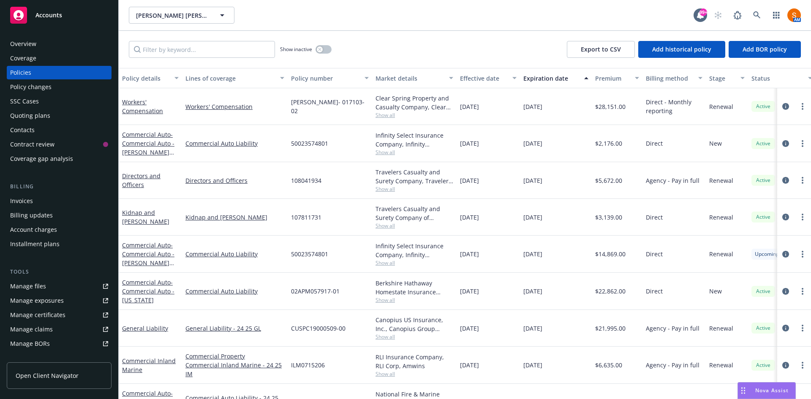
scroll to position [28, 0]
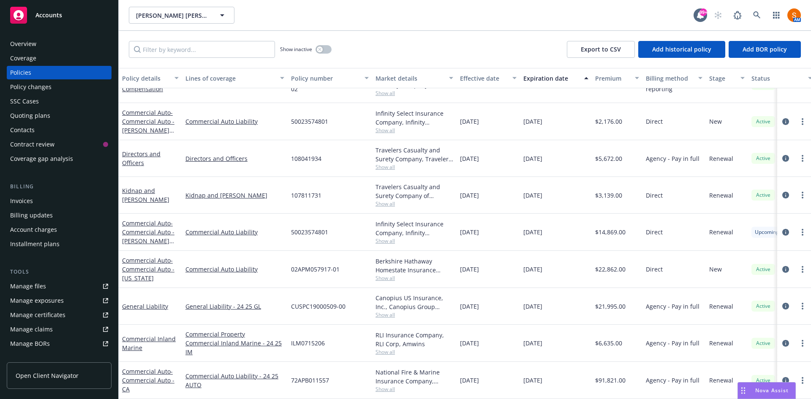
click at [52, 202] on div "Invoices" at bounding box center [59, 201] width 98 height 14
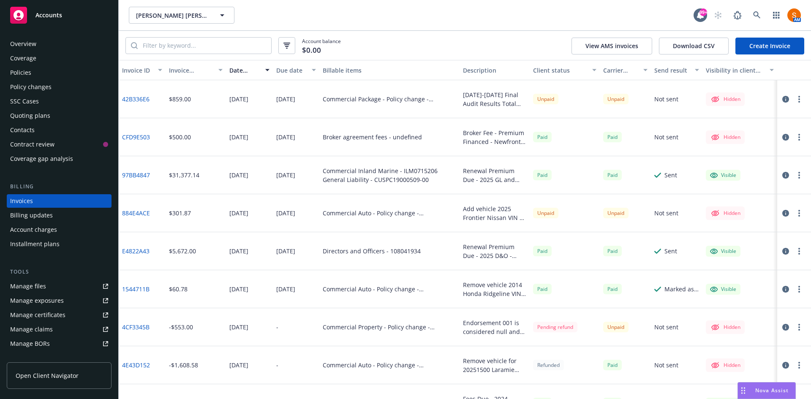
click at [180, 100] on div "$859.00" at bounding box center [180, 99] width 22 height 9
copy div "$859.00"
click at [794, 102] on button "button" at bounding box center [799, 99] width 10 height 10
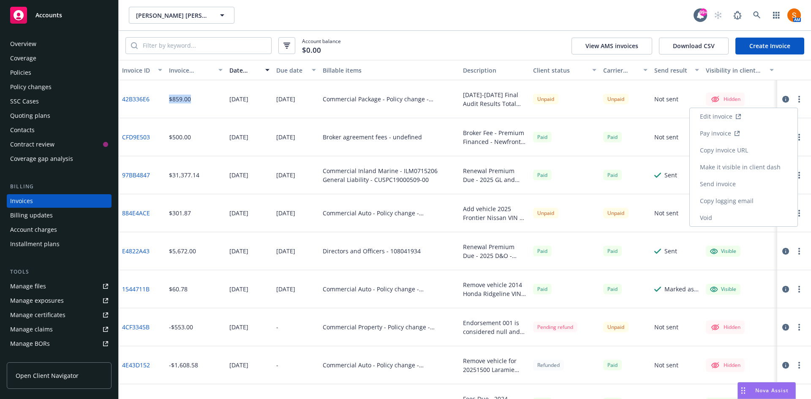
click at [741, 168] on link "Make it visible in client dash" at bounding box center [744, 167] width 108 height 17
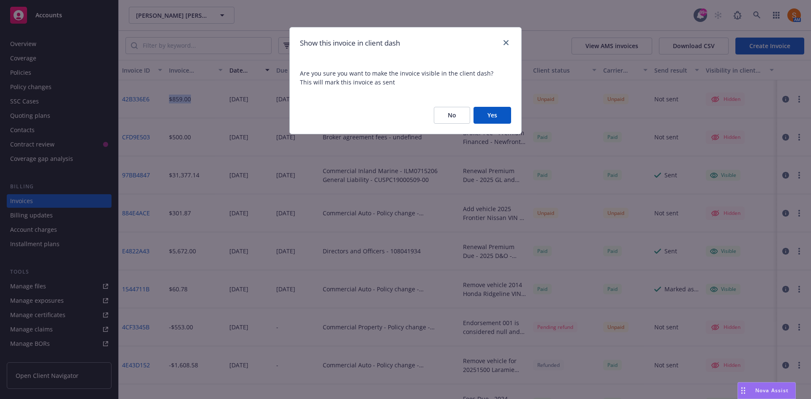
click at [489, 112] on button "Yes" at bounding box center [493, 115] width 38 height 17
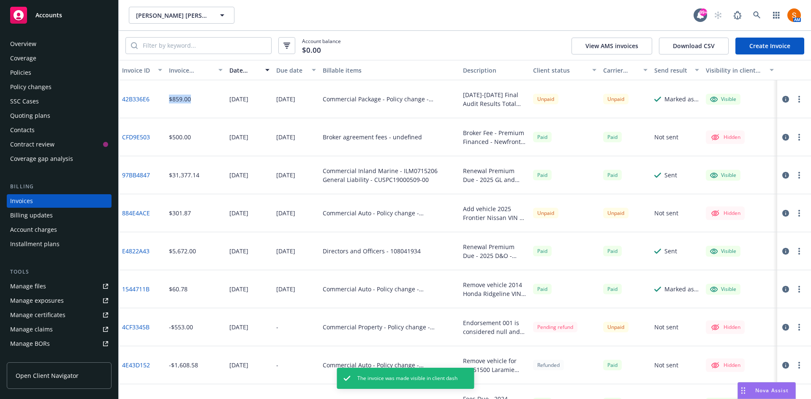
click at [795, 98] on button "button" at bounding box center [799, 99] width 10 height 10
click at [753, 153] on link "Copy invoice URL" at bounding box center [744, 150] width 108 height 17
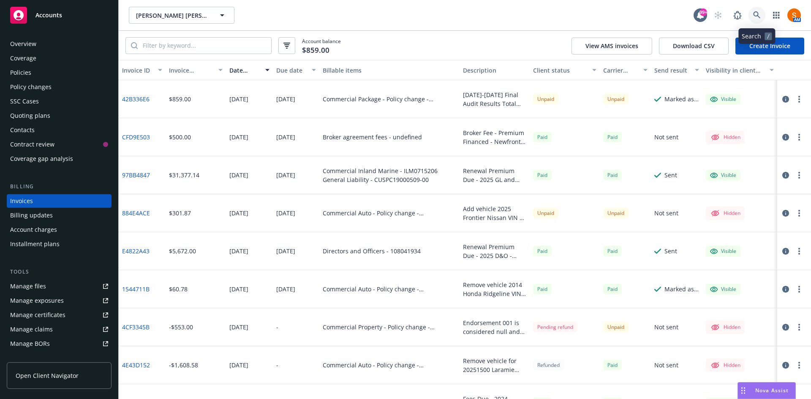
click at [753, 16] on link at bounding box center [757, 15] width 17 height 17
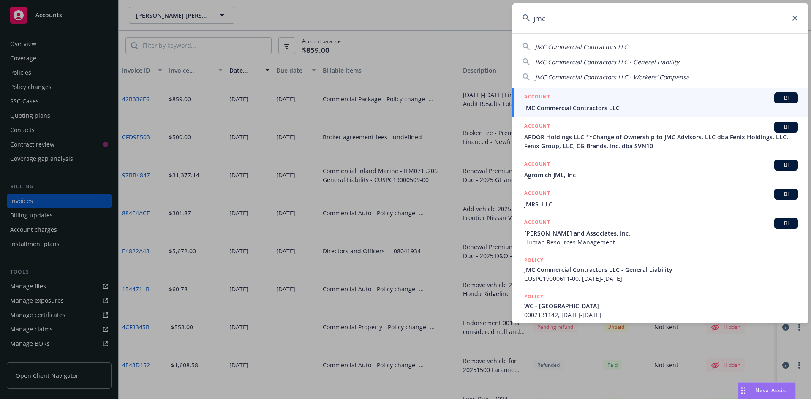
type input "jmc"
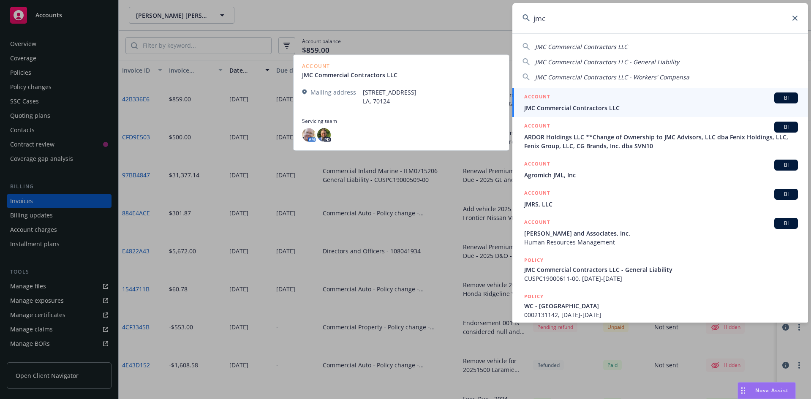
click at [607, 100] on div "ACCOUNT BI" at bounding box center [661, 98] width 274 height 11
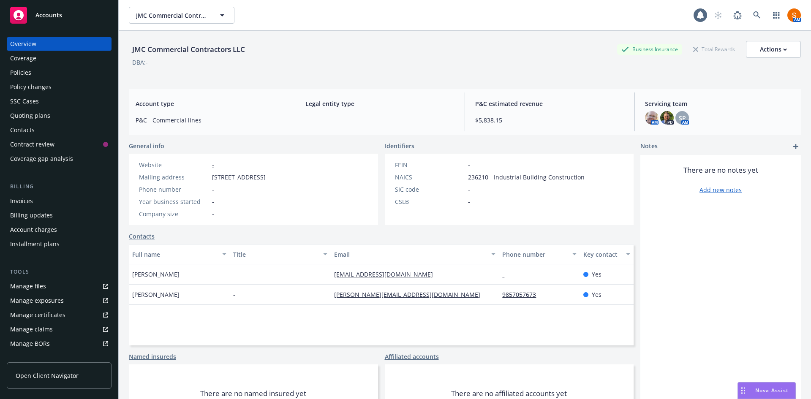
click at [19, 73] on div "Policies" at bounding box center [20, 73] width 21 height 14
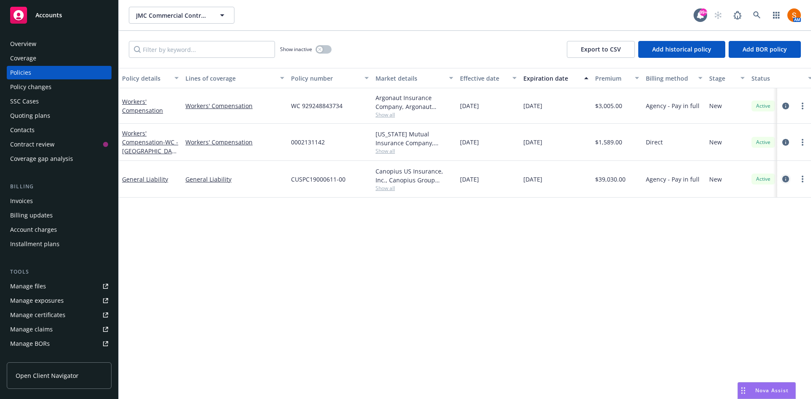
click at [786, 179] on icon "circleInformation" at bounding box center [786, 179] width 7 height 7
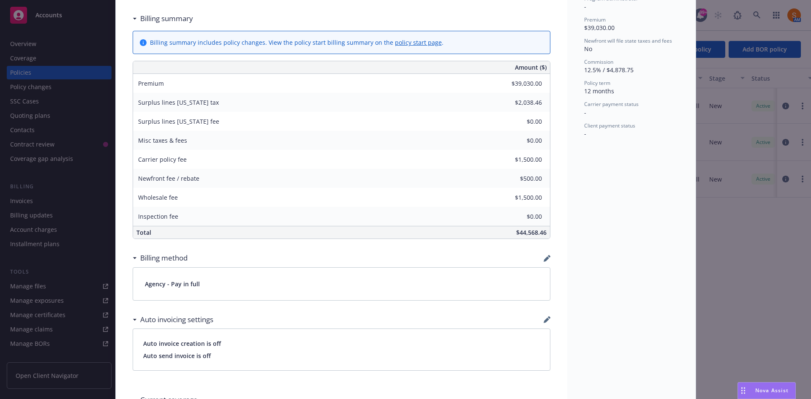
scroll to position [329, 0]
click at [93, 139] on div "Policy General Liability Add internal notes here... View claims View scheduled …" at bounding box center [405, 199] width 811 height 399
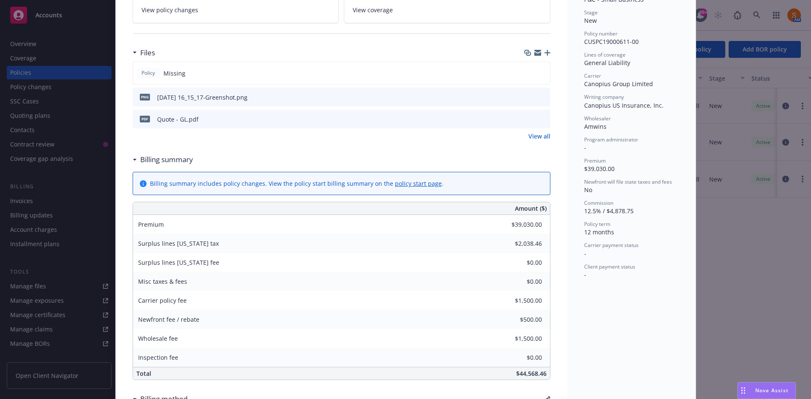
scroll to position [0, 0]
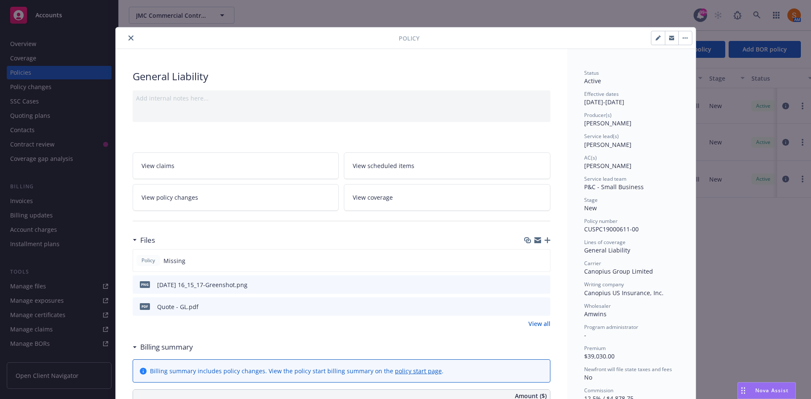
click at [131, 41] on button "close" at bounding box center [131, 38] width 10 height 10
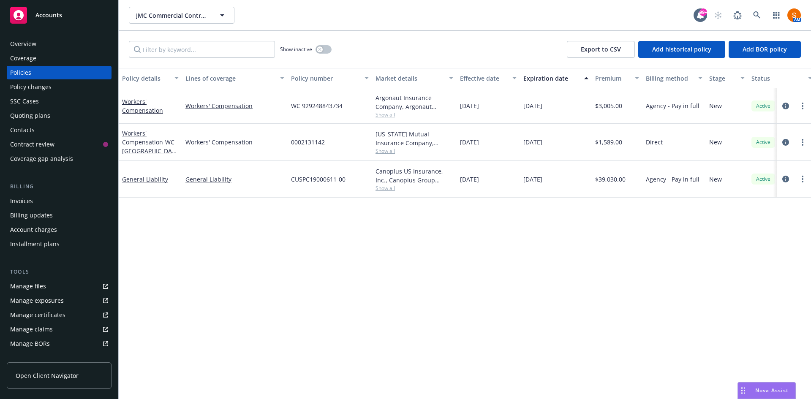
click at [53, 93] on div "Policy changes" at bounding box center [59, 87] width 98 height 14
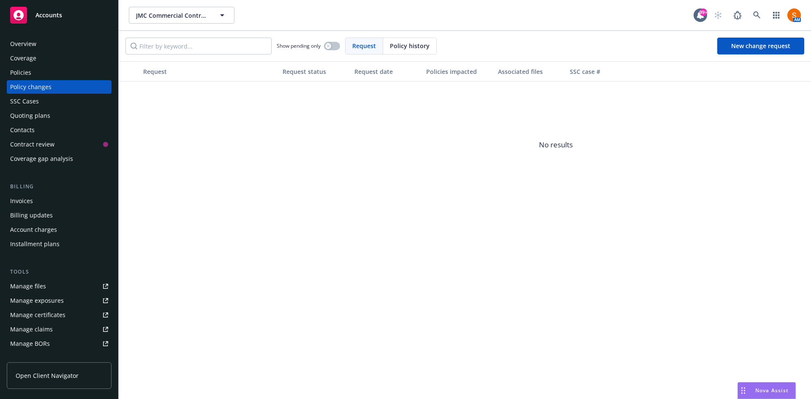
click at [415, 48] on span "Policy history" at bounding box center [410, 45] width 40 height 9
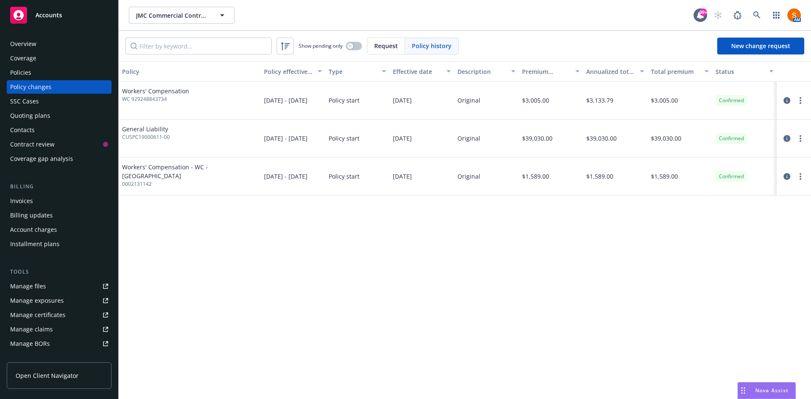
click at [783, 138] on link "circleInformation" at bounding box center [787, 139] width 10 height 10
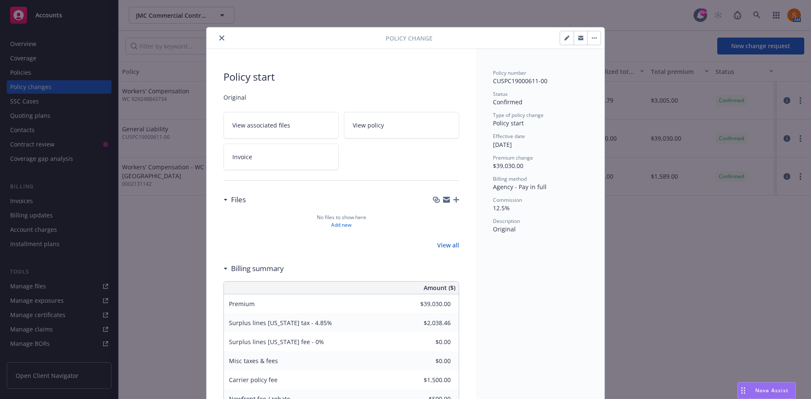
scroll to position [16, 0]
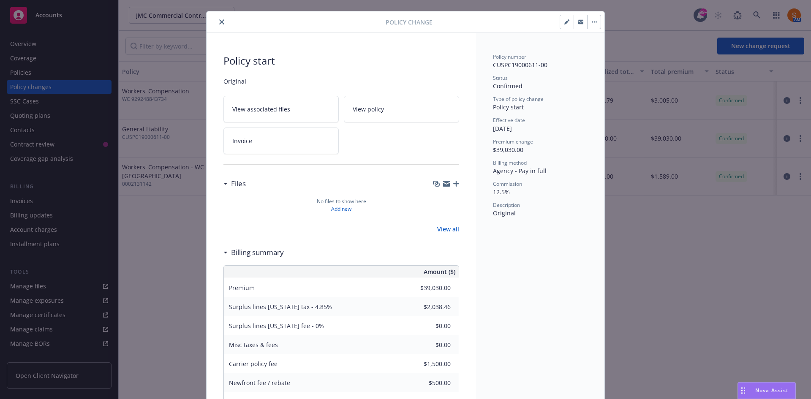
click at [592, 21] on icon "button" at bounding box center [594, 22] width 5 height 2
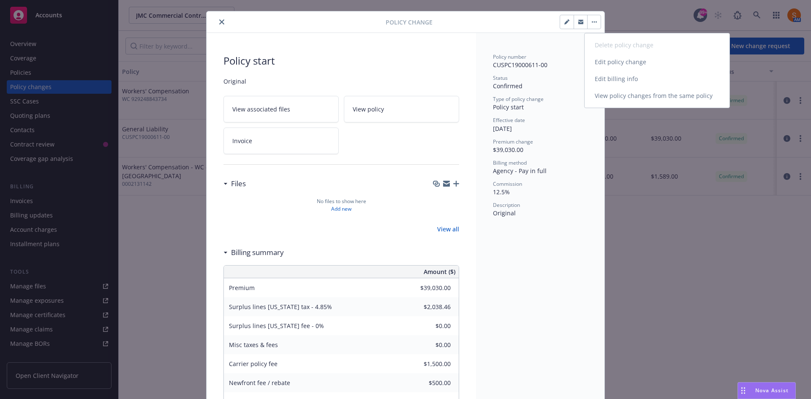
click at [619, 77] on link "Edit billing info" at bounding box center [657, 79] width 145 height 17
select select "LA"
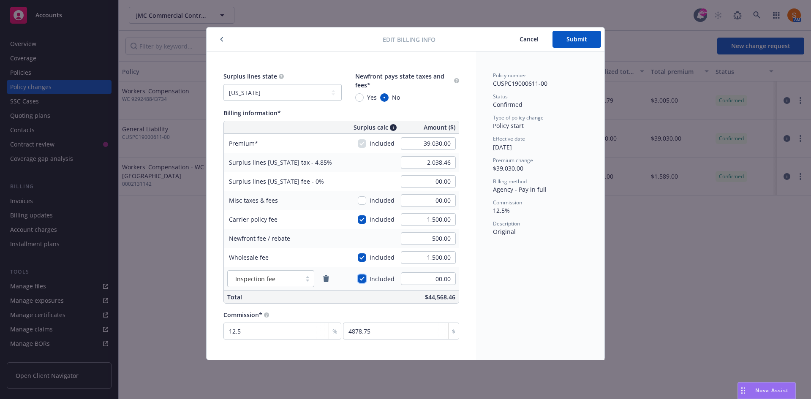
click at [363, 281] on input "checkbox" at bounding box center [362, 279] width 8 height 8
checkbox input "false"
click at [503, 275] on div "Policy number CUSPC19000611-00 Status Confirmed Type of policy change Policy st…" at bounding box center [540, 206] width 128 height 308
click at [532, 41] on span "Cancel" at bounding box center [529, 39] width 19 height 8
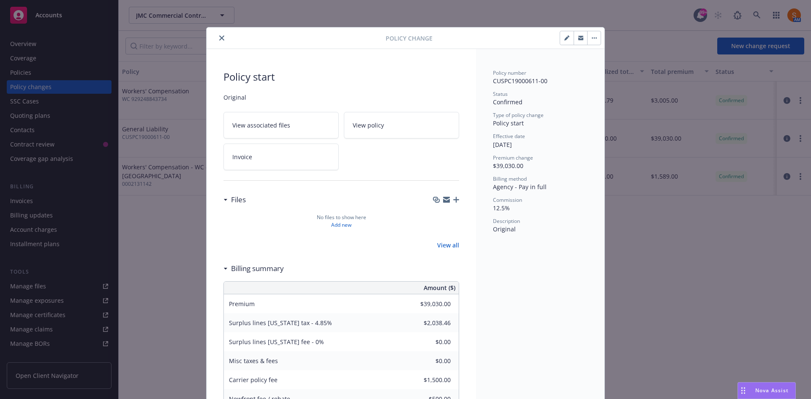
click at [221, 37] on button "close" at bounding box center [222, 38] width 10 height 10
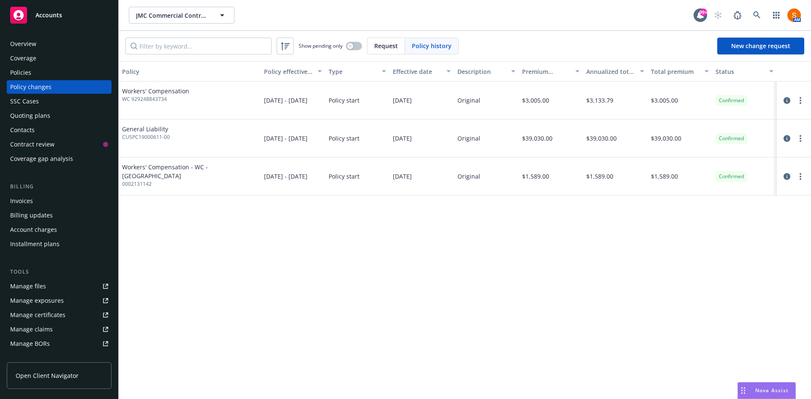
click at [79, 194] on div "Invoices" at bounding box center [59, 201] width 98 height 14
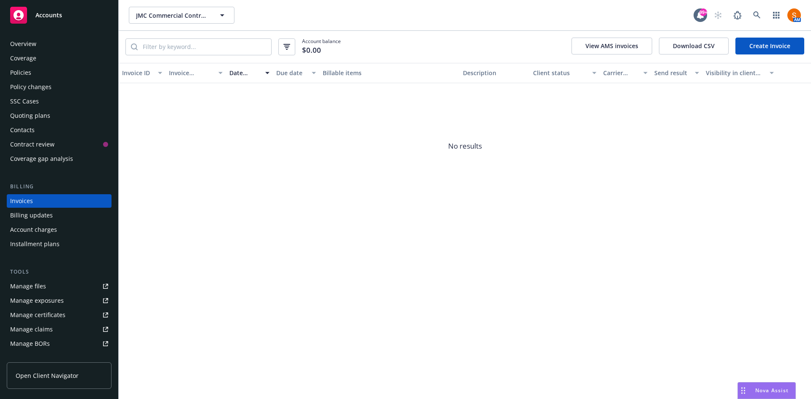
click at [776, 47] on link "Create Invoice" at bounding box center [770, 46] width 69 height 17
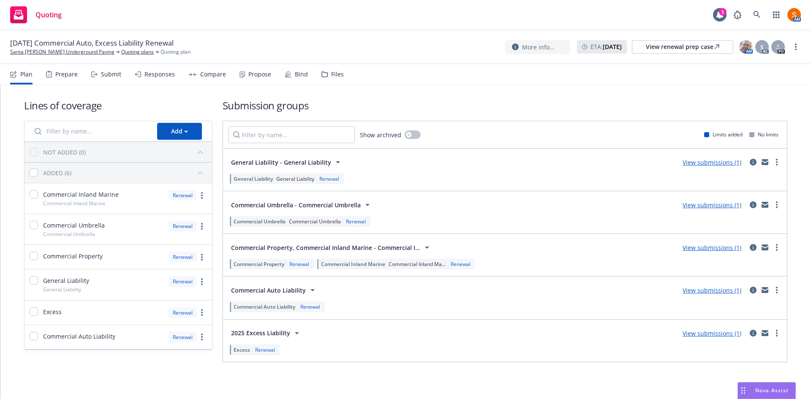
click at [295, 77] on div "Bind" at bounding box center [301, 74] width 13 height 7
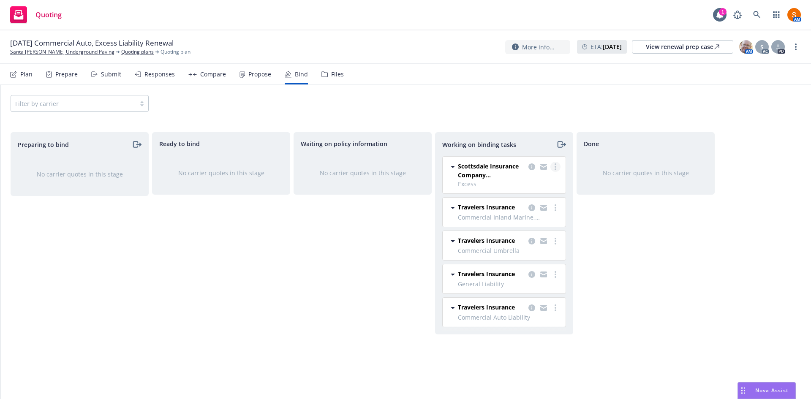
click at [554, 164] on link "more" at bounding box center [556, 167] width 10 height 10
click at [534, 199] on span "Move to done" at bounding box center [513, 201] width 59 height 8
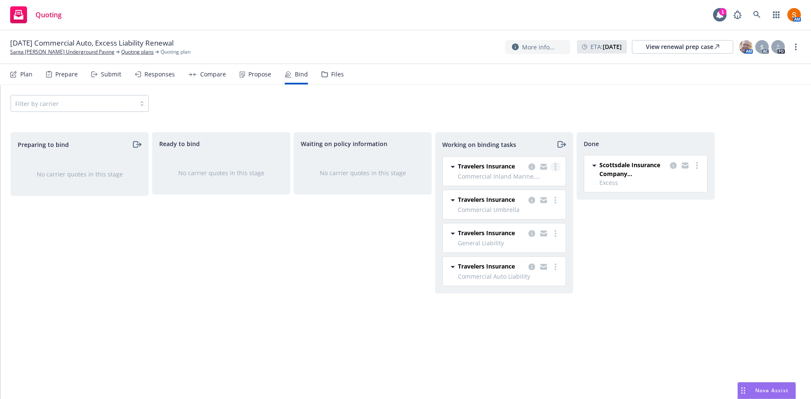
click at [555, 170] on icon "more" at bounding box center [556, 167] width 2 height 7
click at [538, 197] on span "Move to done" at bounding box center [513, 201] width 59 height 8
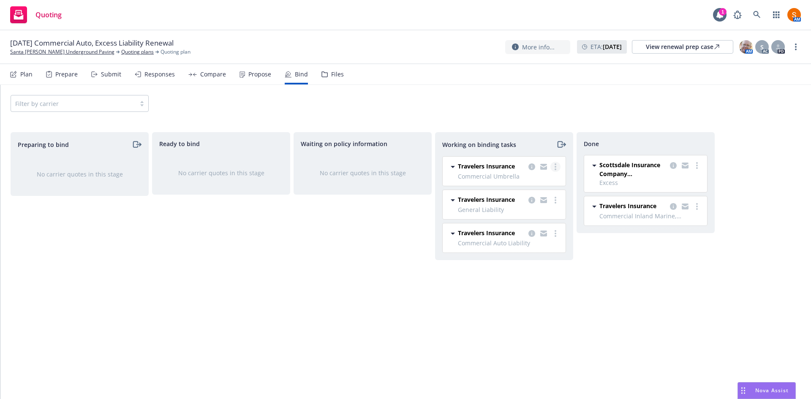
click at [557, 164] on link "more" at bounding box center [556, 167] width 10 height 10
click at [532, 205] on span "Move to done" at bounding box center [513, 201] width 59 height 8
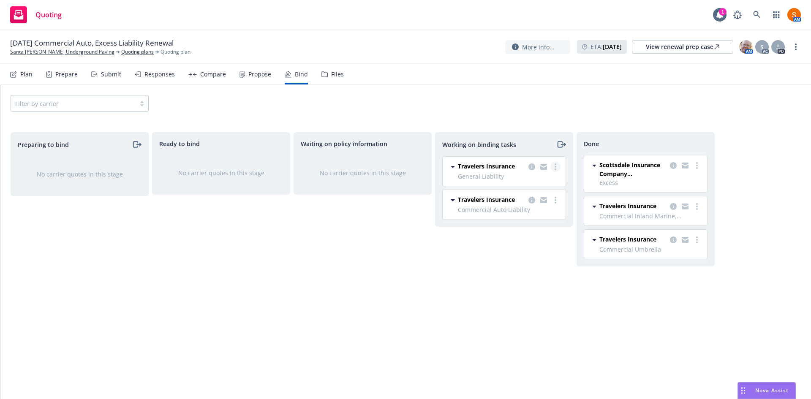
click at [557, 166] on link "more" at bounding box center [556, 167] width 10 height 10
click at [535, 201] on span "Move to done" at bounding box center [513, 201] width 59 height 8
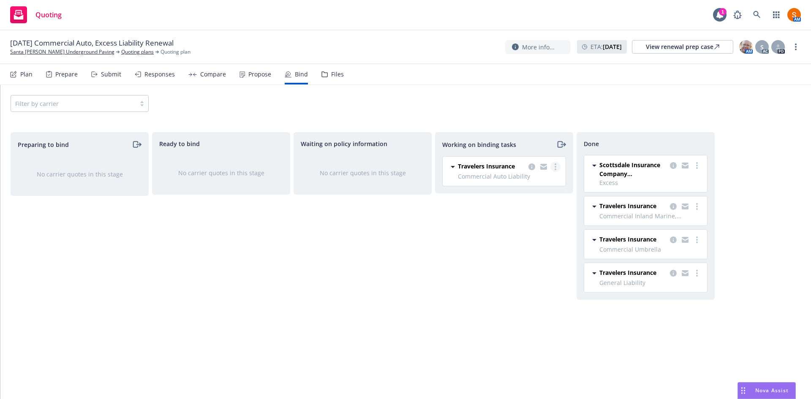
click at [556, 168] on icon "more" at bounding box center [556, 167] width 2 height 7
click at [540, 201] on span "Move to done" at bounding box center [513, 201] width 59 height 8
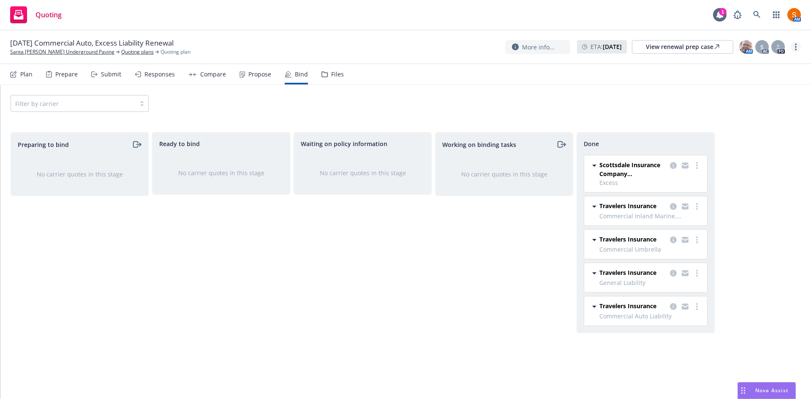
click at [796, 49] on circle "more" at bounding box center [796, 50] width 2 height 2
click at [760, 134] on link "Archive quoting plan" at bounding box center [753, 131] width 94 height 17
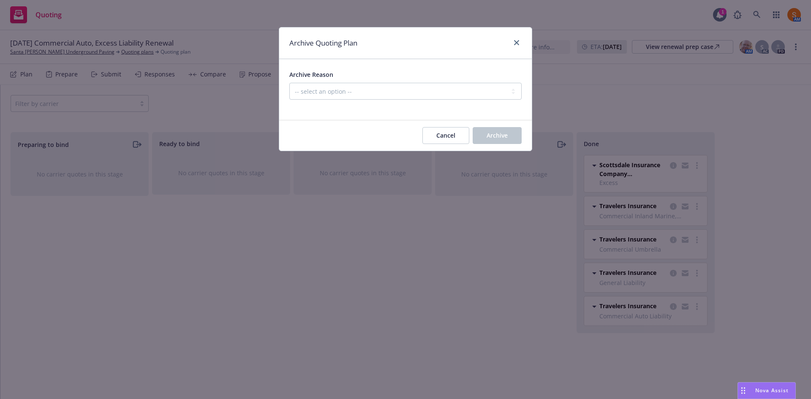
click at [396, 82] on div "Archive Reason -- select an option -- All policies in this renewal plan are aut…" at bounding box center [405, 84] width 232 height 30
click at [396, 89] on select "-- select an option -- All policies in this renewal plan are auto-renewed Creat…" at bounding box center [405, 91] width 232 height 17
select select "ARCHIVED_RENEWAL_COMPLETED"
click at [289, 83] on select "-- select an option -- All policies in this renewal plan are auto-renewed Creat…" at bounding box center [405, 91] width 232 height 17
click at [510, 141] on button "Archive" at bounding box center [497, 135] width 49 height 17
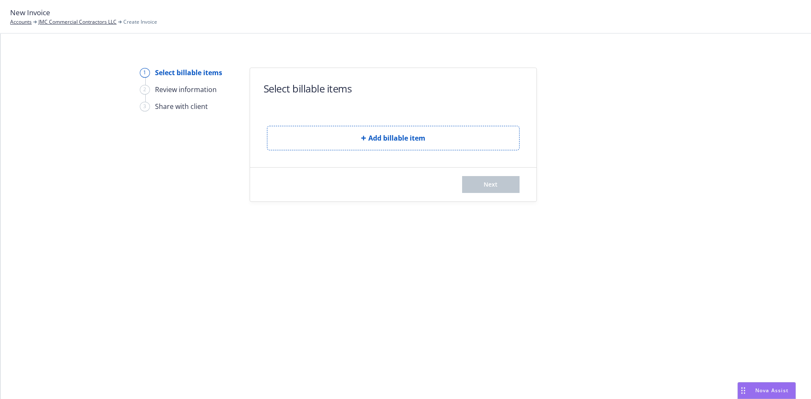
click at [361, 136] on icon "button" at bounding box center [363, 138] width 5 height 5
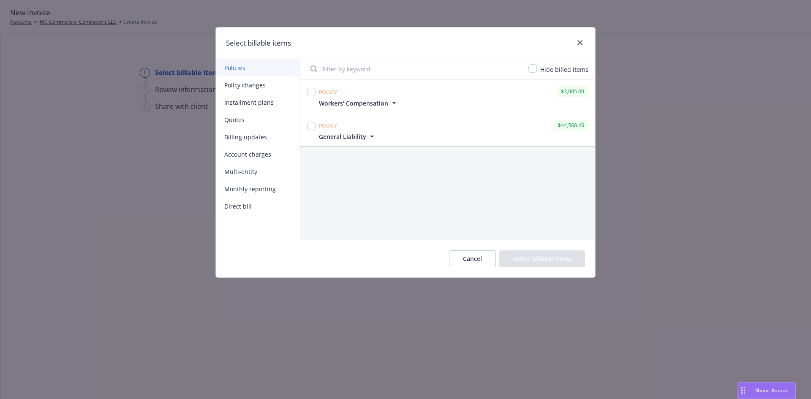
click at [311, 120] on div at bounding box center [311, 126] width 8 height 12
click at [312, 122] on input "checkbox" at bounding box center [311, 126] width 8 height 8
checkbox input "true"
click at [554, 263] on button "Select billable items" at bounding box center [542, 259] width 86 height 17
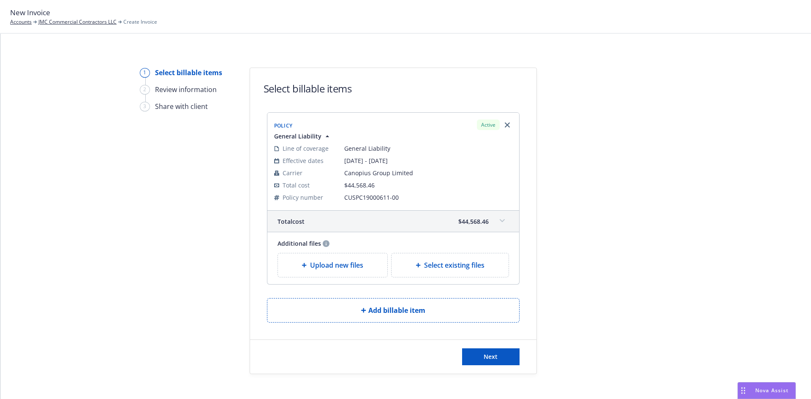
click at [346, 274] on div "Upload new files" at bounding box center [333, 266] width 110 height 24
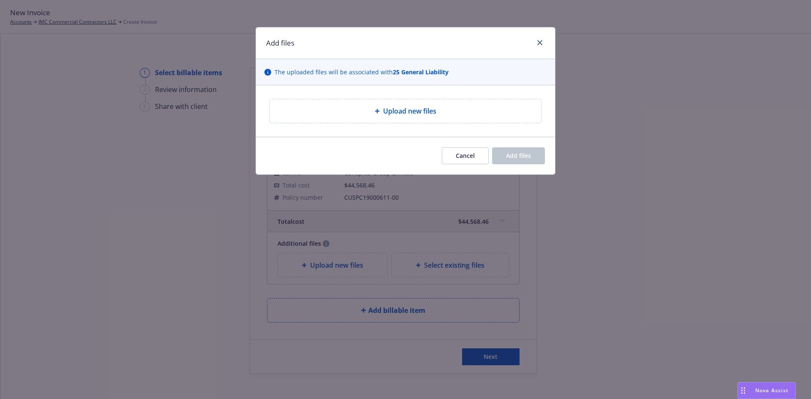
click at [371, 116] on div "Upload new files" at bounding box center [406, 111] width 258 height 10
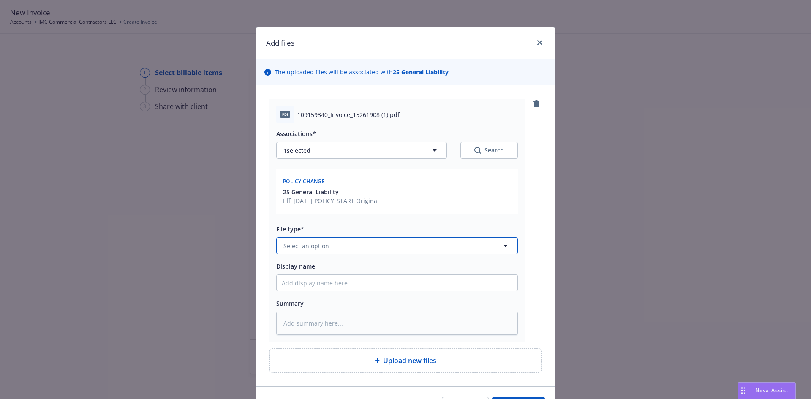
click at [386, 237] on button "Select an option" at bounding box center [397, 245] width 242 height 17
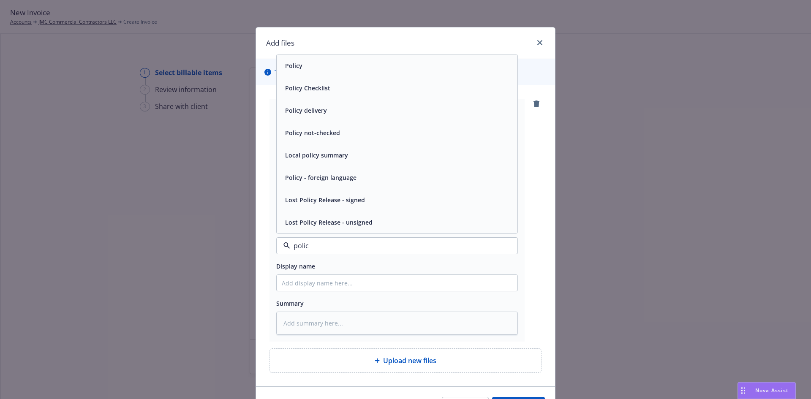
type input "policy"
click at [309, 70] on div "Policy" at bounding box center [397, 66] width 231 height 12
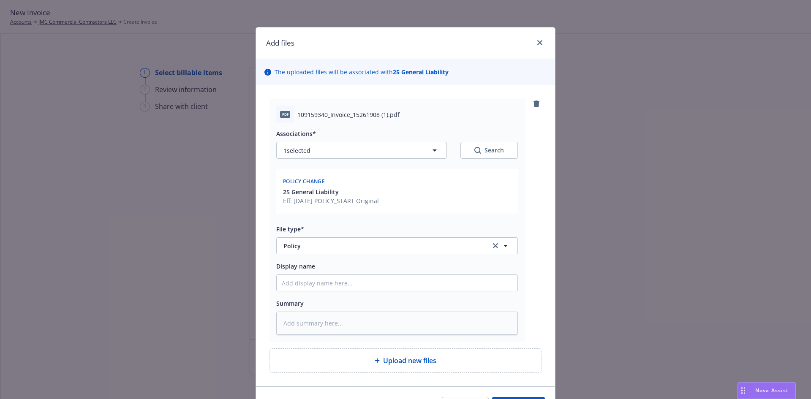
scroll to position [52, 0]
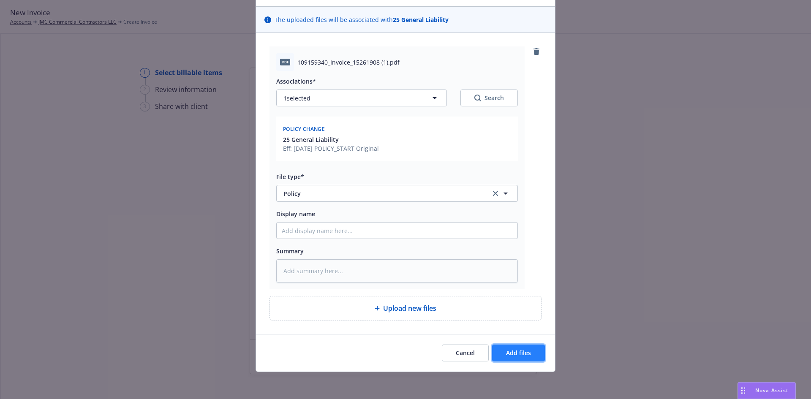
click at [514, 354] on span "Add files" at bounding box center [518, 353] width 25 height 8
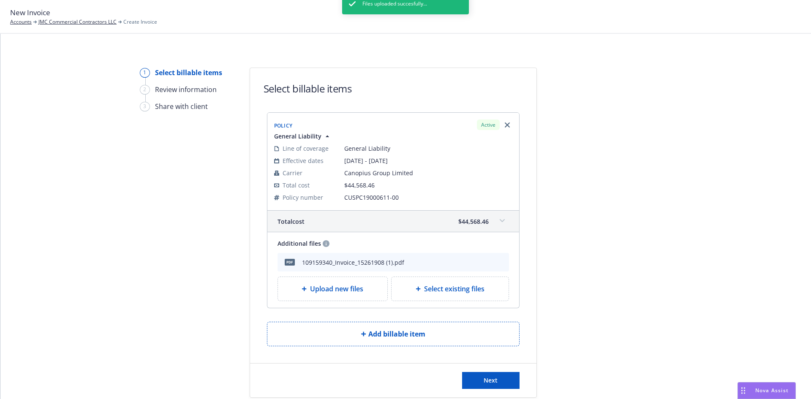
click at [499, 263] on icon "archive file" at bounding box center [502, 261] width 6 height 7
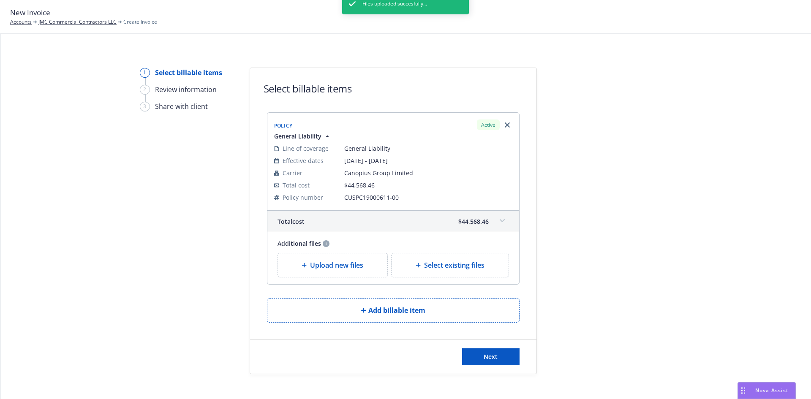
click at [358, 267] on div "Files uploaded succesfully..." at bounding box center [405, 192] width 127 height 399
click at [316, 264] on span "Upload new files" at bounding box center [336, 265] width 53 height 10
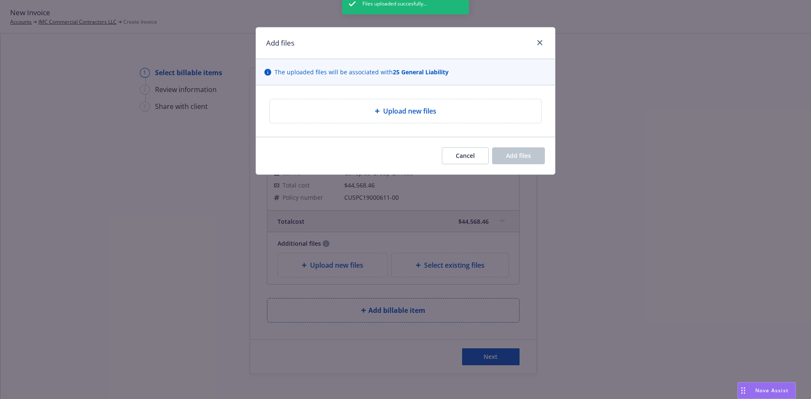
click at [349, 116] on div "Files uploaded succesfully..." at bounding box center [405, 192] width 127 height 399
click at [411, 116] on span "Upload new files" at bounding box center [409, 111] width 53 height 10
type textarea "x"
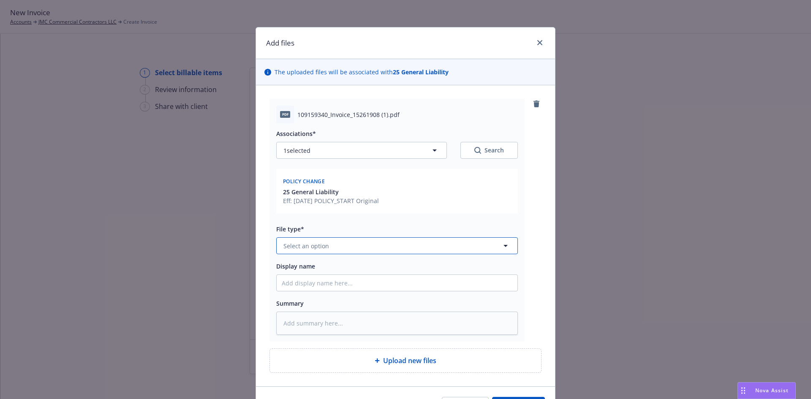
click at [355, 244] on button "Select an option" at bounding box center [397, 245] width 242 height 17
type input "invoice"
click at [344, 229] on div "Invoice - Third Party" at bounding box center [397, 222] width 241 height 22
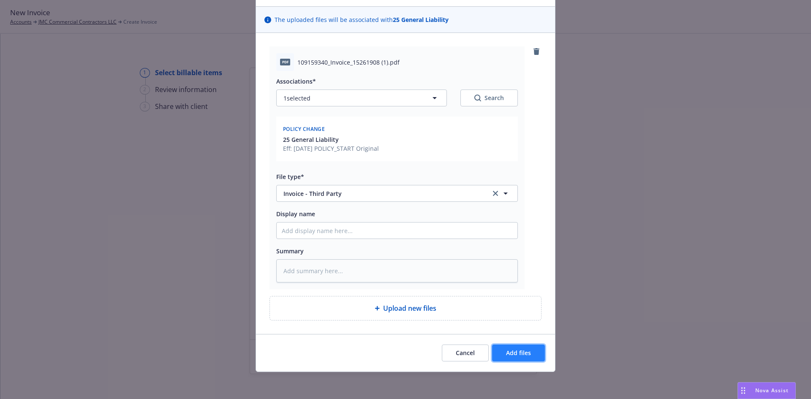
click at [514, 354] on span "Add files" at bounding box center [518, 353] width 25 height 8
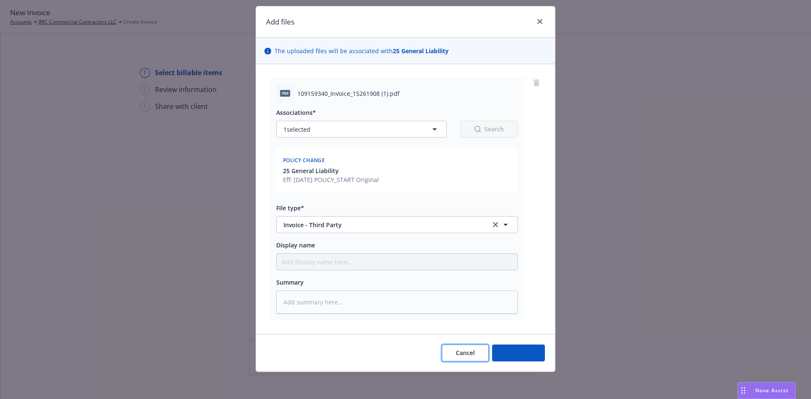
click at [464, 353] on span "Cancel" at bounding box center [465, 353] width 19 height 8
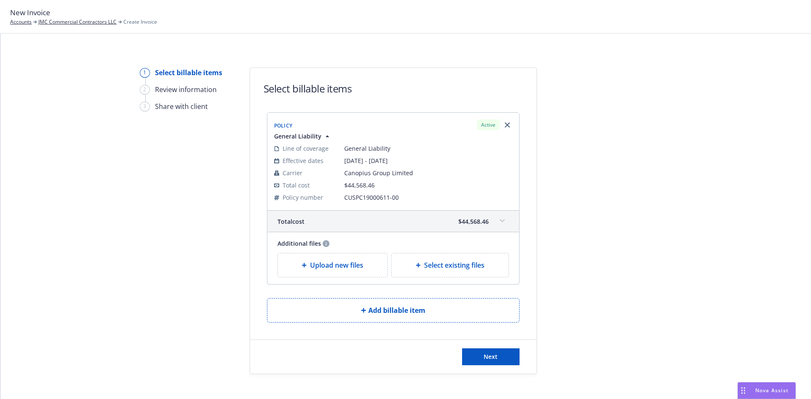
click at [347, 256] on div "Upload new files" at bounding box center [333, 266] width 110 height 24
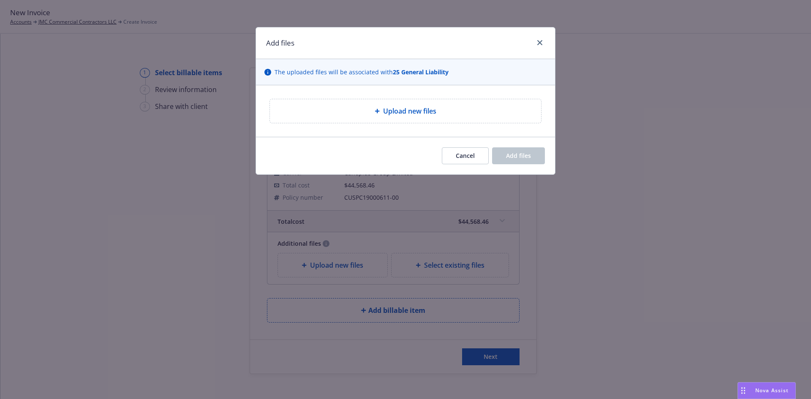
click at [412, 123] on div "Upload new files" at bounding box center [405, 111] width 271 height 24
type textarea "x"
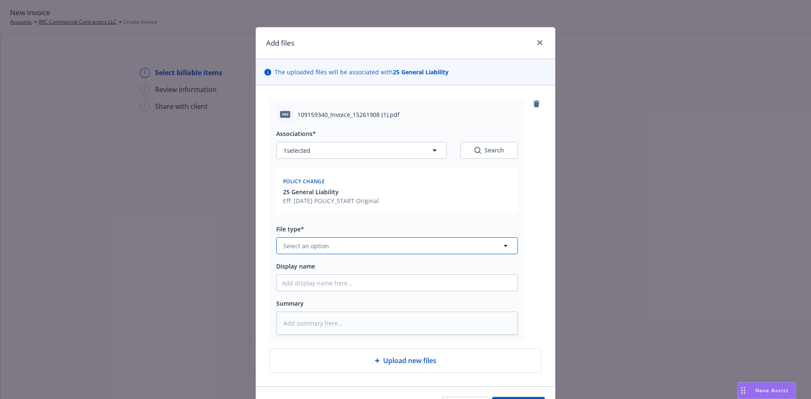
click at [405, 253] on button "Select an option" at bounding box center [397, 245] width 242 height 17
type input "invoice"
click at [382, 224] on div "Invoice - Third Party" at bounding box center [397, 222] width 231 height 12
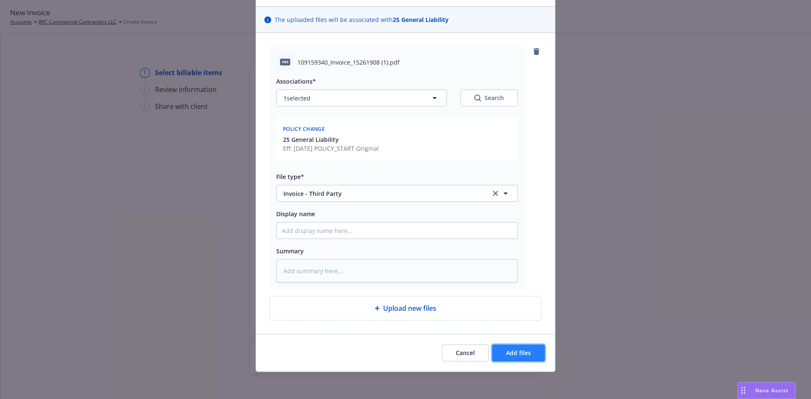
click at [514, 348] on button "Add files" at bounding box center [518, 353] width 53 height 17
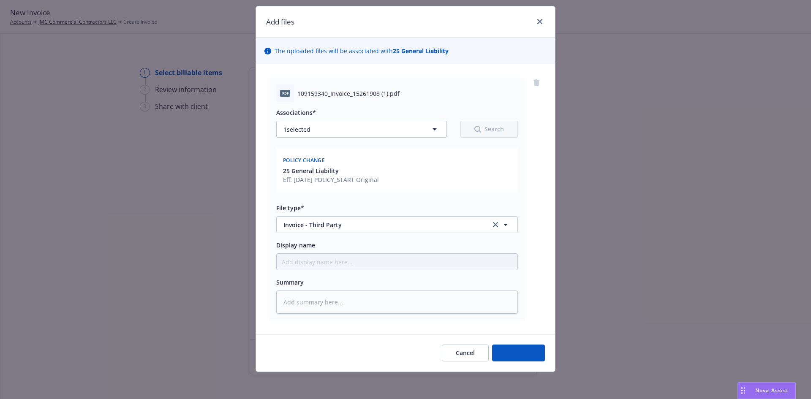
click at [729, 167] on div "Add files The uploaded files will be associated with 25 General Liability pdf 1…" at bounding box center [405, 199] width 811 height 399
type textarea "x"
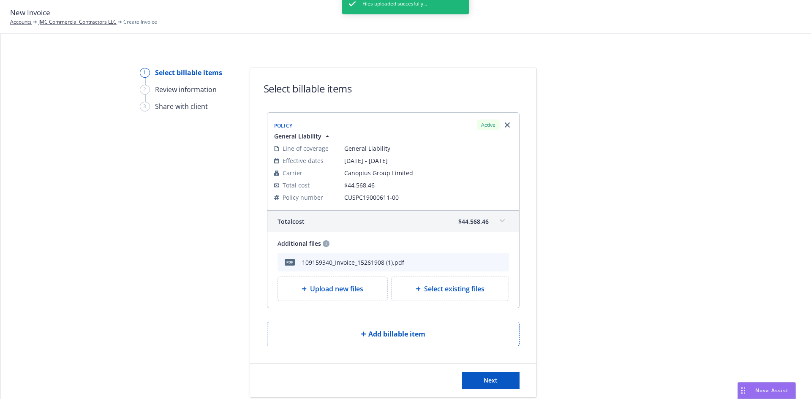
scroll to position [33, 0]
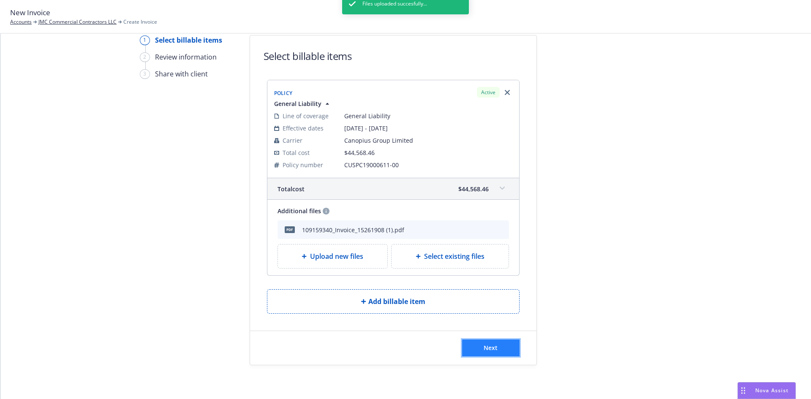
click at [501, 346] on button "Next" at bounding box center [490, 348] width 57 height 17
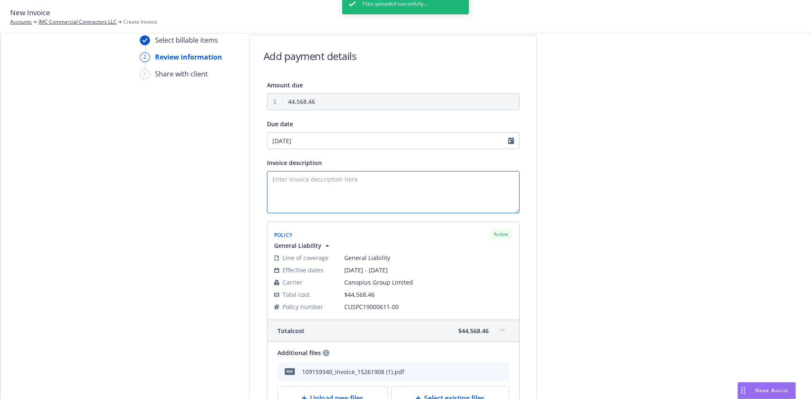
click at [336, 175] on textarea "Invoice description" at bounding box center [393, 192] width 253 height 42
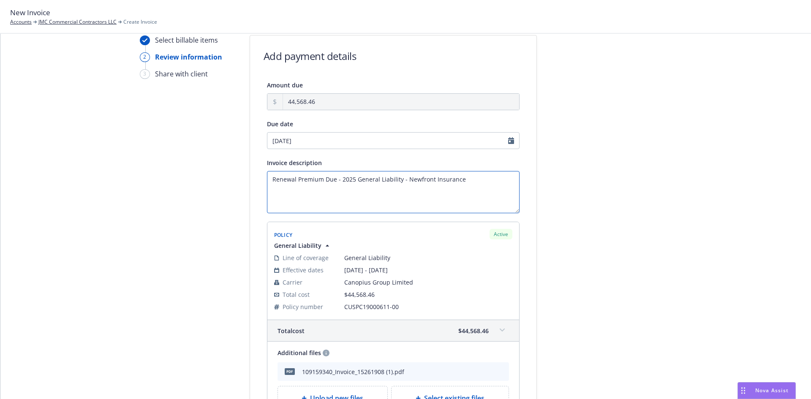
scroll to position [136, 0]
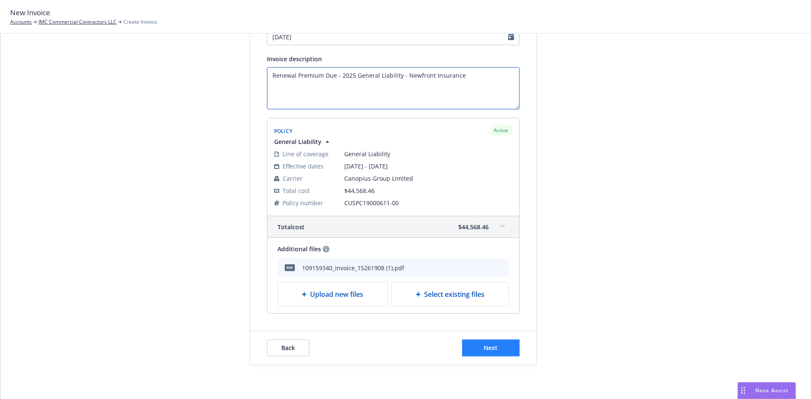
type textarea "Renewal Premium Due - 2025 General Liability - Newfront Insurance"
click at [487, 341] on button "Next" at bounding box center [490, 348] width 57 height 17
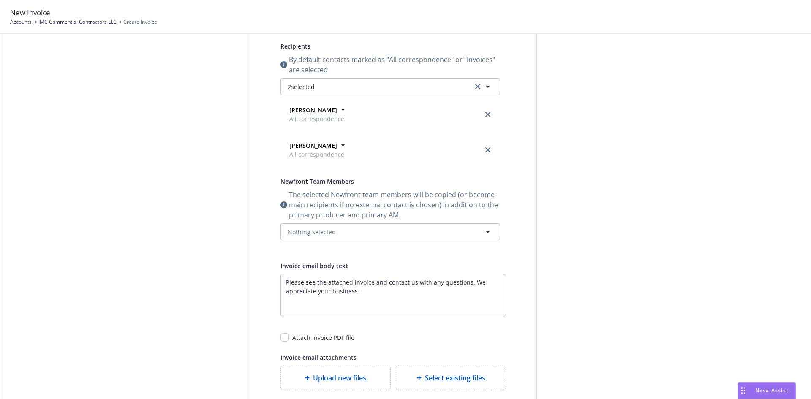
scroll to position [0, 0]
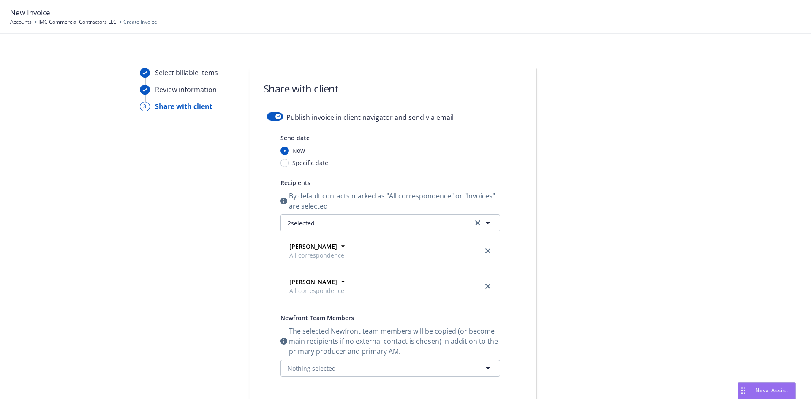
click at [272, 106] on form "Share with client Publish invoice in client navigator and send via email Send d…" at bounding box center [393, 323] width 286 height 510
click at [273, 108] on form "Share with client Publish invoice in client navigator and send via email Send d…" at bounding box center [393, 323] width 286 height 510
click at [270, 108] on form "Share with client Publish invoice in client navigator and send via email Send d…" at bounding box center [393, 323] width 286 height 510
click at [274, 93] on h1 "Share with client" at bounding box center [301, 89] width 75 height 14
click at [275, 93] on h1 "Share with client" at bounding box center [301, 89] width 75 height 14
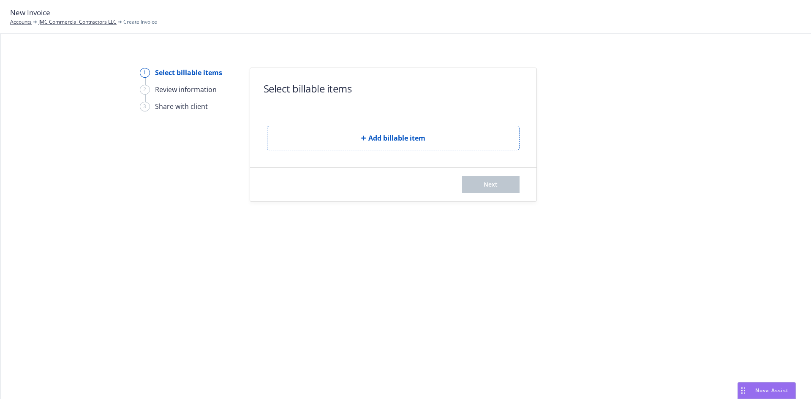
click at [412, 153] on form "Select billable items Add billable item Next" at bounding box center [393, 135] width 286 height 134
click at [387, 128] on button "Add billable item" at bounding box center [393, 138] width 253 height 25
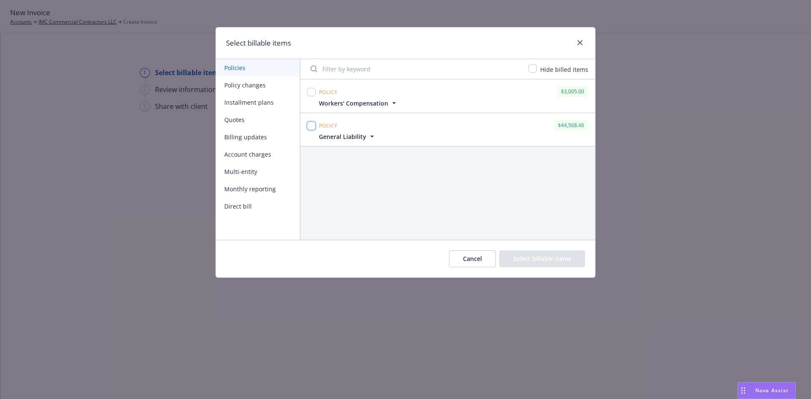
click at [309, 124] on input "checkbox" at bounding box center [311, 126] width 8 height 8
checkbox input "true"
click at [560, 259] on button "Select billable items" at bounding box center [542, 259] width 86 height 17
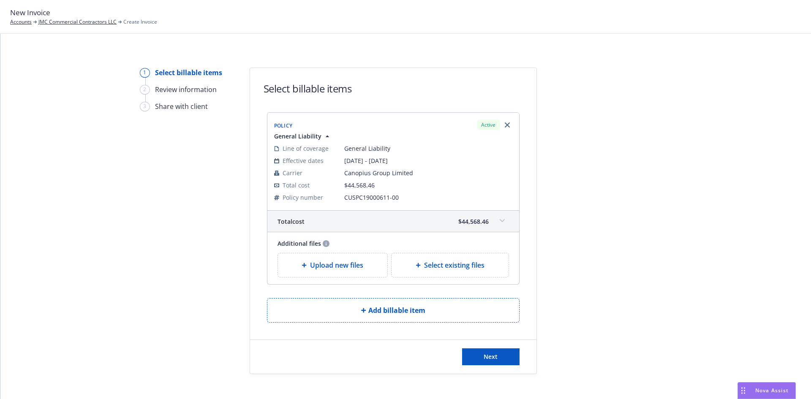
click at [340, 255] on div "Upload new files" at bounding box center [333, 266] width 110 height 24
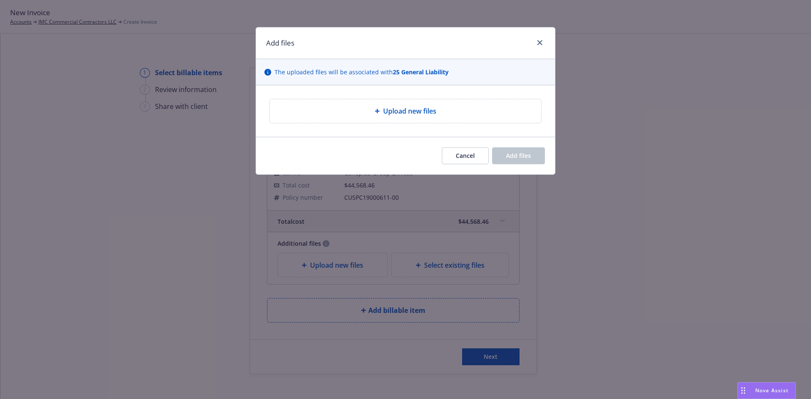
click at [390, 111] on span "Upload new files" at bounding box center [409, 111] width 53 height 10
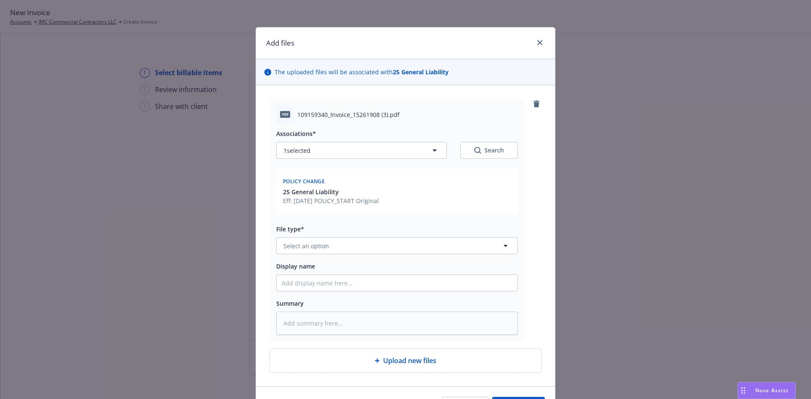
scroll to position [52, 0]
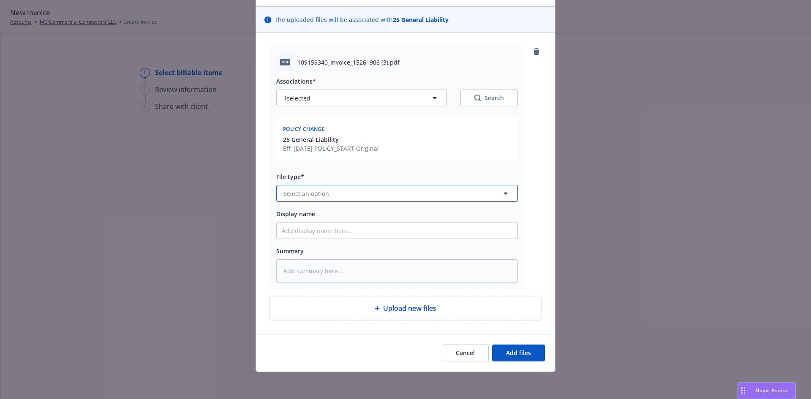
click at [323, 192] on span "Select an option" at bounding box center [307, 193] width 46 height 9
type input "invoice"
click at [323, 244] on span "Invoice - Third Party" at bounding box center [314, 239] width 58 height 9
click at [522, 360] on button "Add files" at bounding box center [518, 353] width 53 height 17
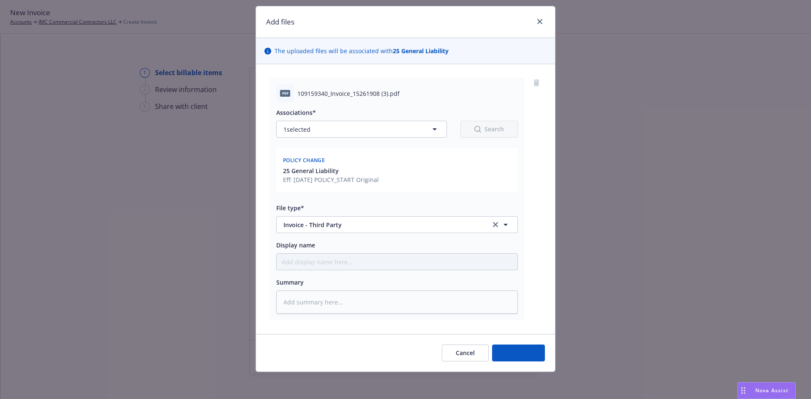
scroll to position [21, 0]
type textarea "x"
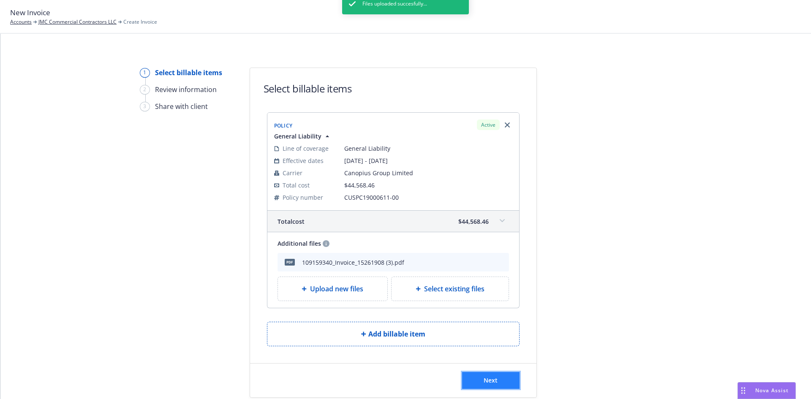
click at [479, 379] on button "Next" at bounding box center [490, 380] width 57 height 17
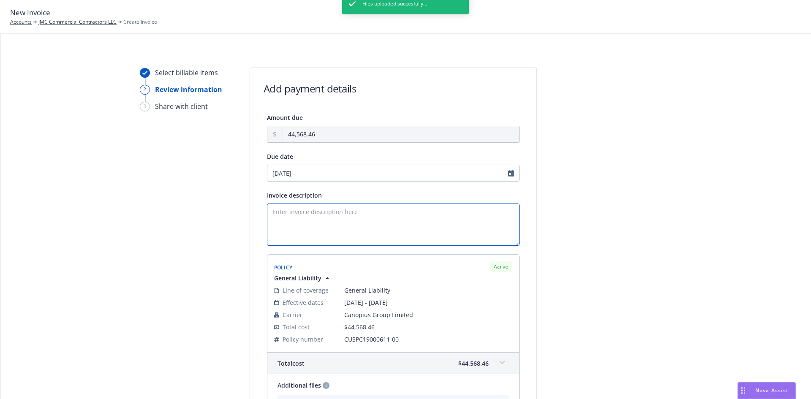
click at [334, 210] on textarea "Invoice description" at bounding box center [393, 225] width 253 height 42
type textarea "R"
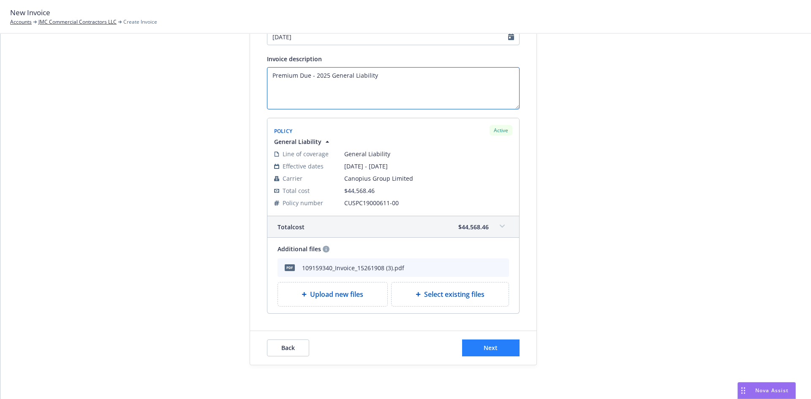
type textarea "Premium Due - 2025 General Liability"
click at [488, 343] on button "Next" at bounding box center [490, 348] width 57 height 17
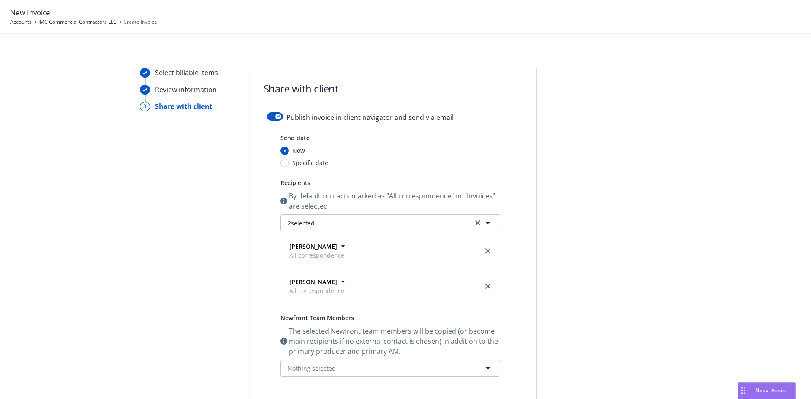
scroll to position [213, 0]
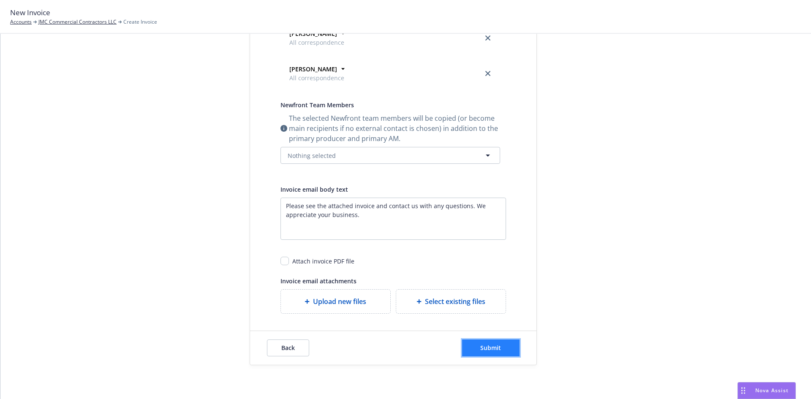
click at [476, 346] on button "Submit" at bounding box center [490, 348] width 57 height 17
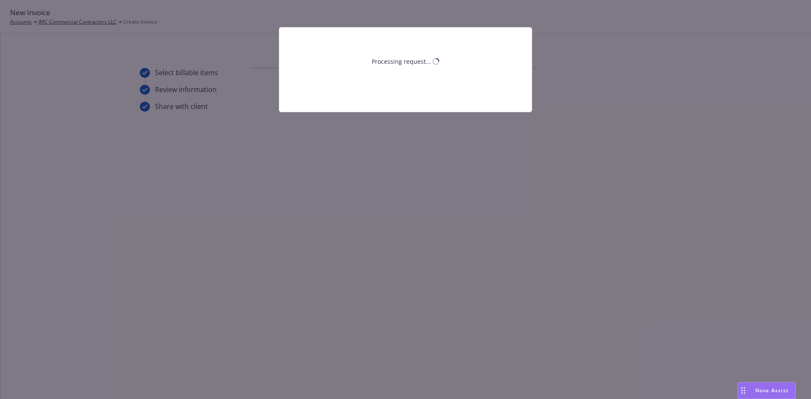
scroll to position [0, 0]
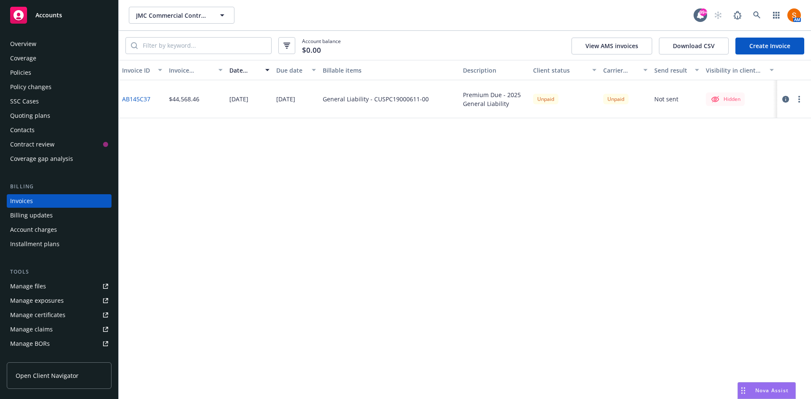
click at [36, 40] on div "Overview" at bounding box center [59, 44] width 98 height 14
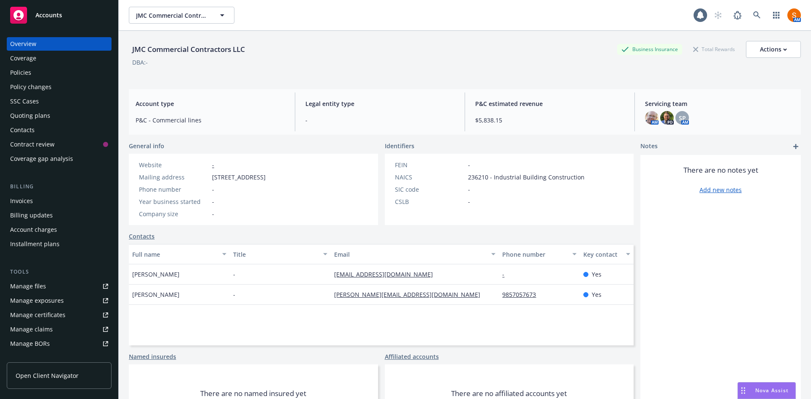
scroll to position [43, 0]
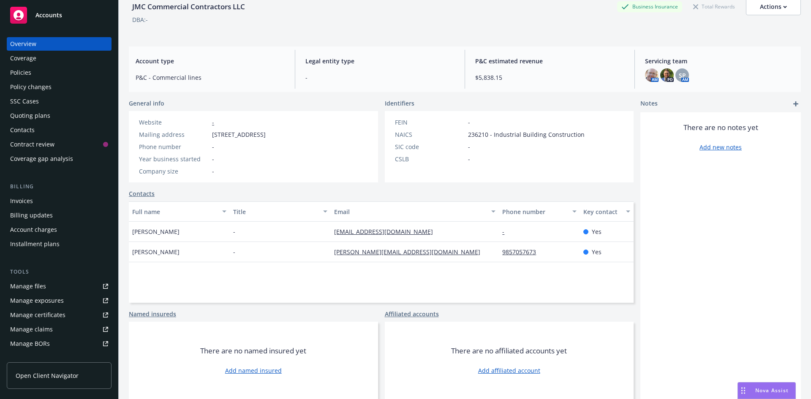
click at [50, 78] on div "Policies" at bounding box center [59, 73] width 98 height 14
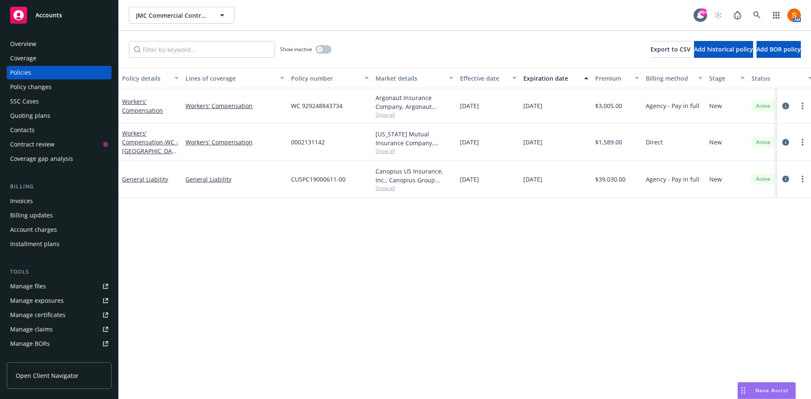
click at [45, 48] on div "Overview" at bounding box center [59, 44] width 98 height 14
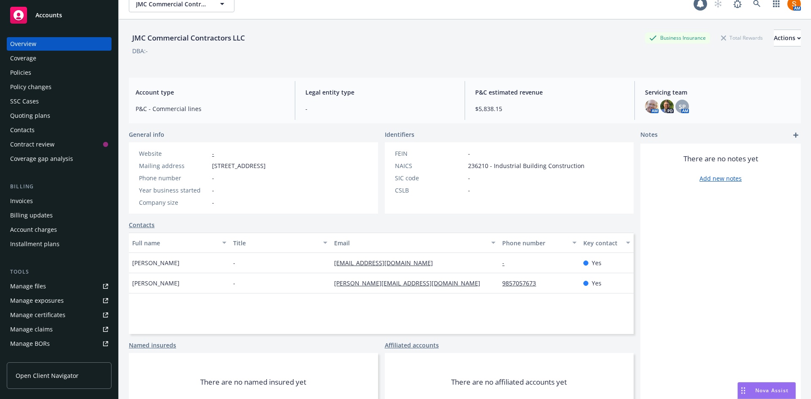
scroll to position [12, 0]
